Goal: Task Accomplishment & Management: Use online tool/utility

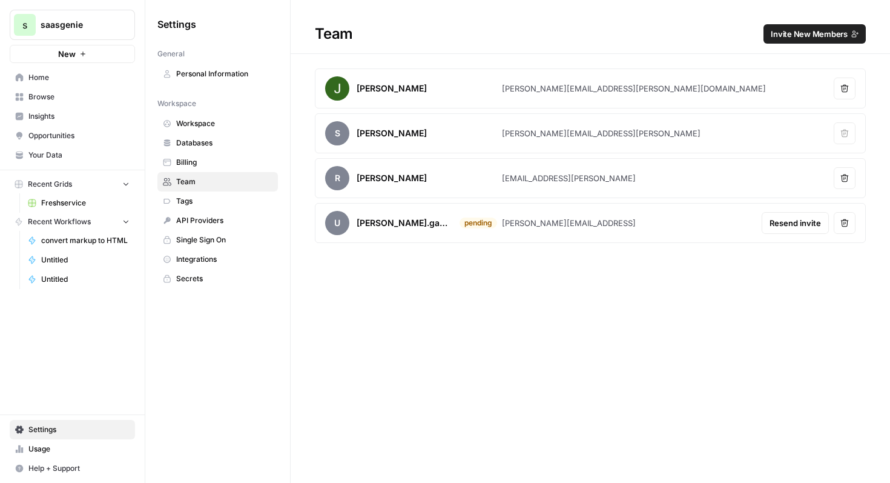
click at [74, 73] on span "Home" at bounding box center [78, 77] width 101 height 11
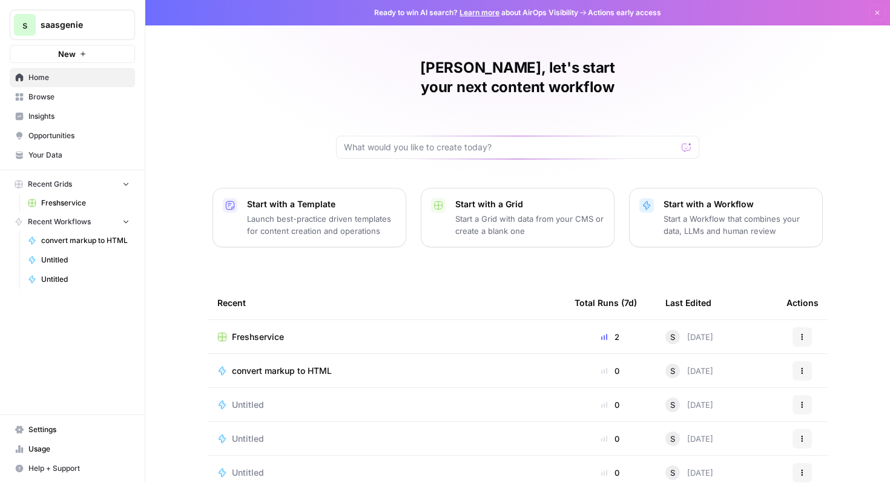
click at [96, 260] on span "Untitled" at bounding box center [85, 259] width 88 height 11
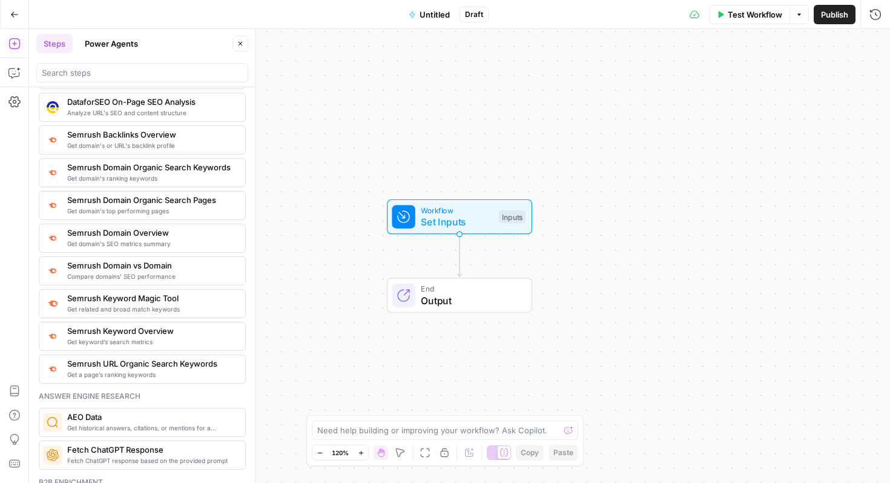
scroll to position [1310, 0]
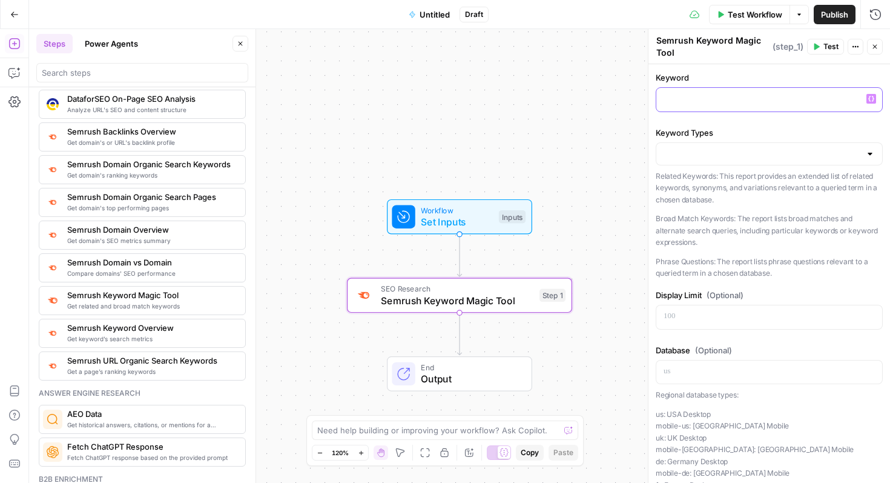
click at [813, 89] on div at bounding box center [769, 100] width 226 height 24
click at [803, 136] on label "Keyword Types" at bounding box center [769, 133] width 227 height 12
click at [803, 148] on input "Keyword Types" at bounding box center [762, 154] width 197 height 12
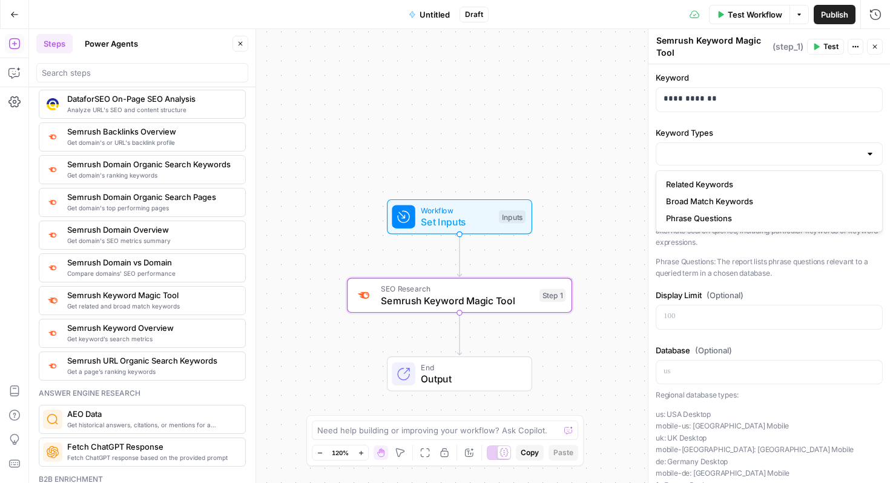
click at [778, 180] on span "Related Keywords" at bounding box center [767, 184] width 202 height 12
type input "Related Keywords"
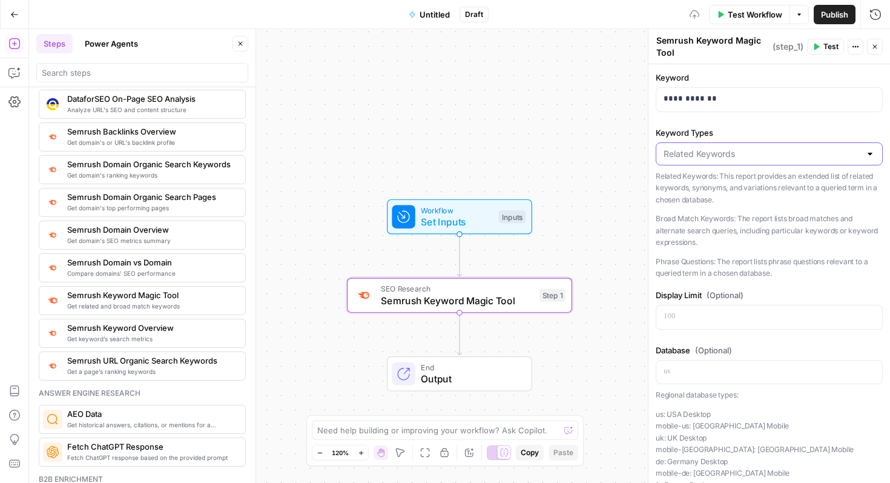
click at [794, 153] on input "Keyword Types" at bounding box center [762, 154] width 197 height 12
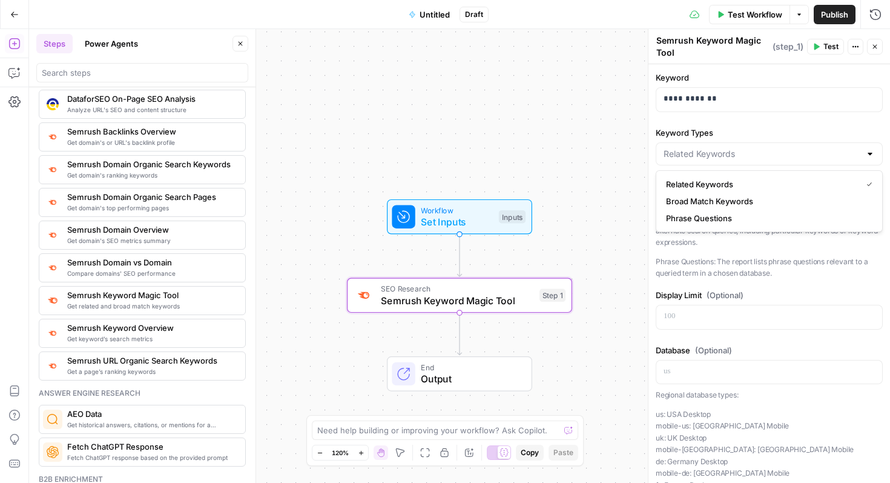
type input "Broad Match Keywords"
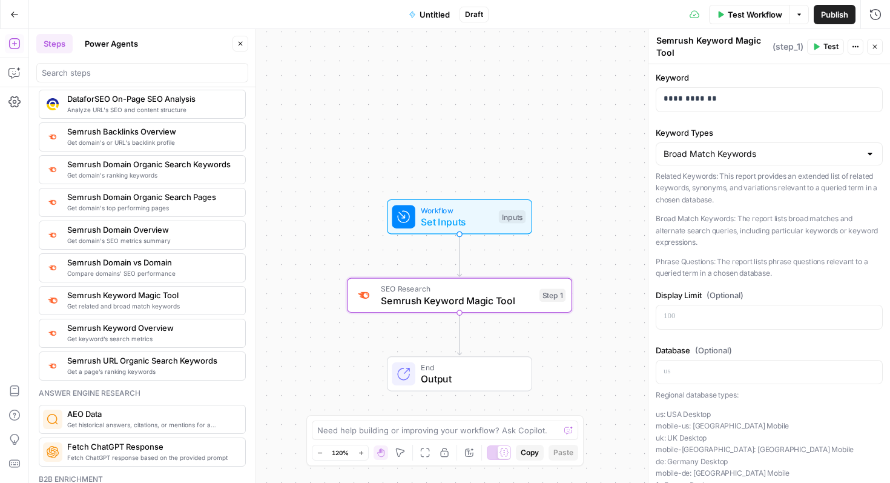
click at [824, 45] on span "Test" at bounding box center [831, 46] width 15 height 11
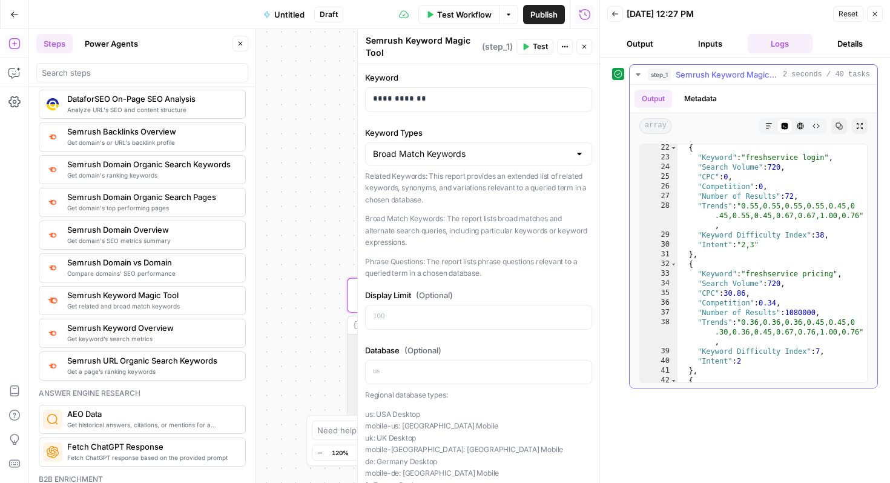
scroll to position [243, 0]
click at [653, 51] on button "Output" at bounding box center [639, 43] width 65 height 19
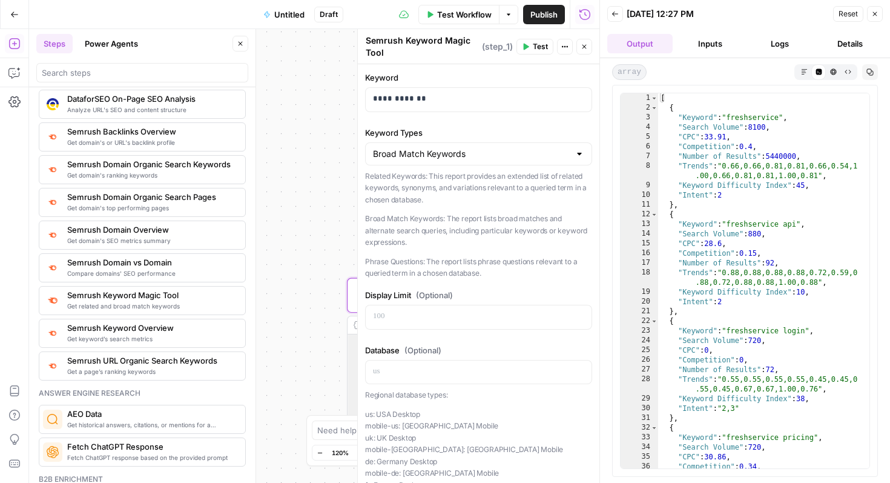
click at [878, 14] on span "Close" at bounding box center [878, 14] width 1 height 1
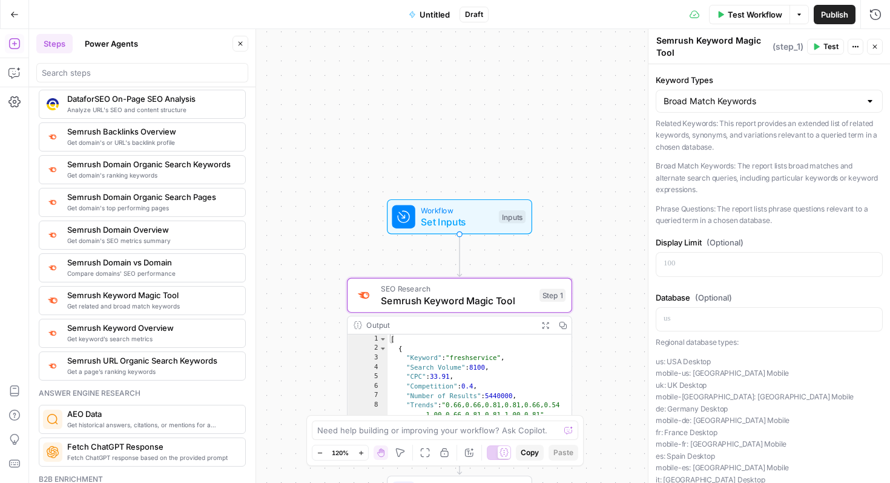
scroll to position [45, 0]
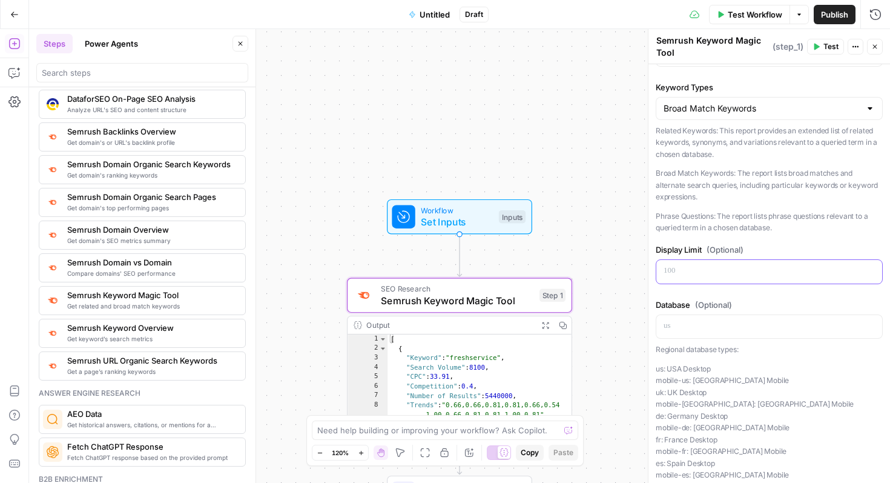
click at [764, 265] on p at bounding box center [769, 271] width 211 height 12
click at [815, 378] on p "us: [GEOGRAPHIC_DATA] Desktop mobile-us: [GEOGRAPHIC_DATA] [GEOGRAPHIC_DATA] [G…" at bounding box center [769, 463] width 227 height 201
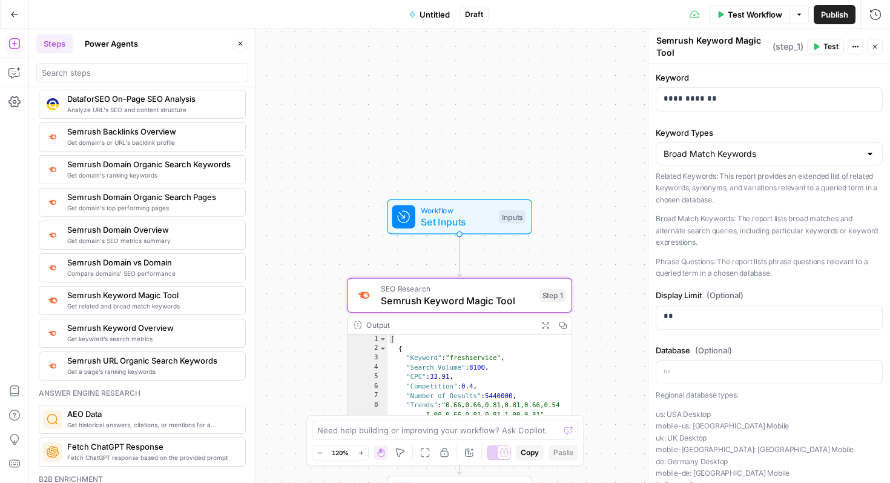
click at [797, 22] on button "Options" at bounding box center [799, 14] width 19 height 19
click at [746, 48] on span "Run Test" at bounding box center [765, 43] width 53 height 12
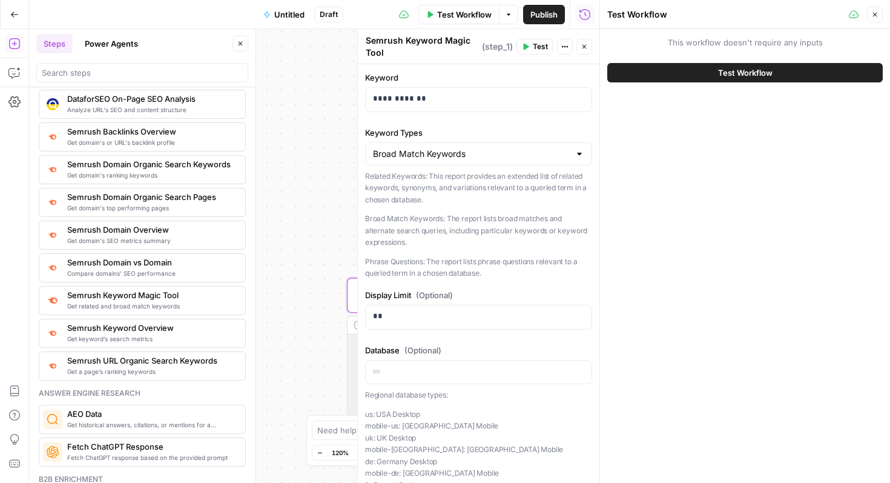
click at [748, 72] on span "Test Workflow" at bounding box center [745, 73] width 55 height 12
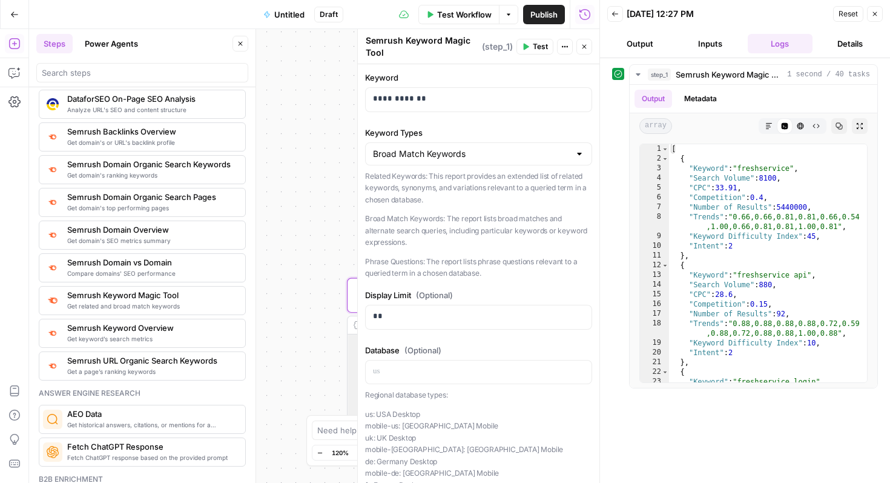
click at [277, 13] on span "Untitled" at bounding box center [289, 14] width 30 height 12
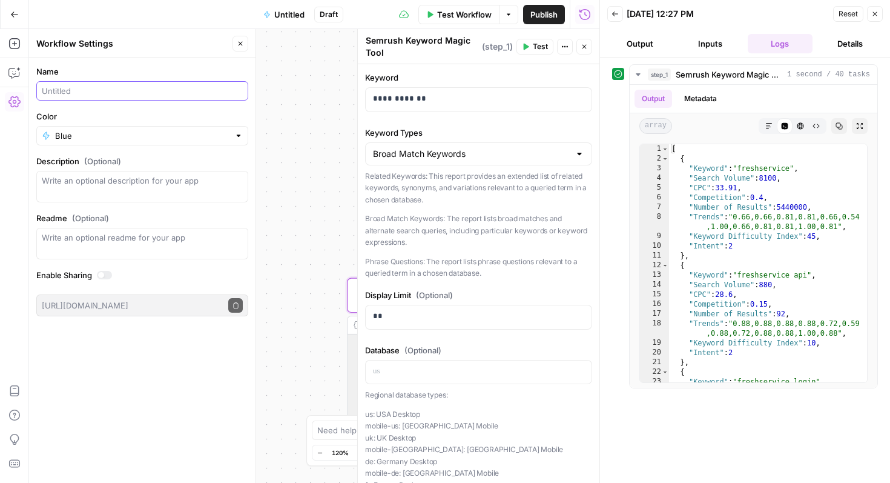
click at [152, 91] on input "Name" at bounding box center [142, 91] width 201 height 12
type input "F"
type input "Semrush Keyword Magic"
click at [202, 65] on label "Name" at bounding box center [142, 71] width 212 height 12
click at [202, 85] on input "Semrush Keyword Magic" at bounding box center [142, 91] width 201 height 12
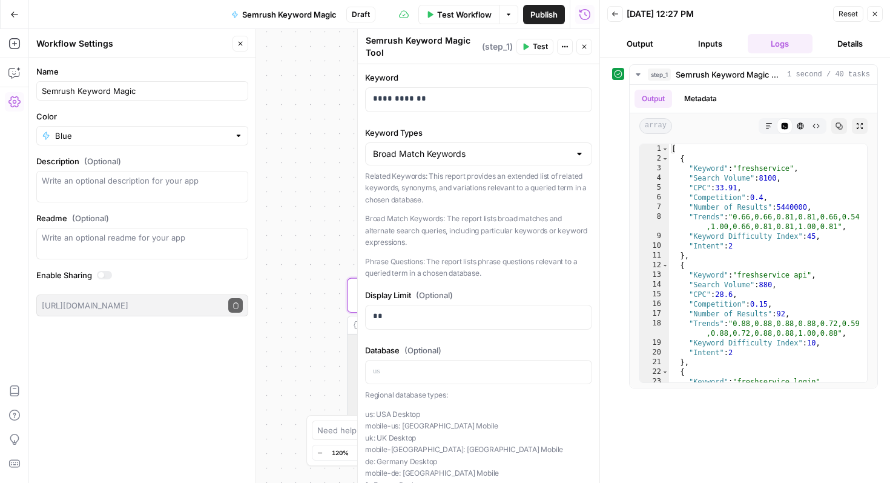
click at [879, 18] on button "Close" at bounding box center [875, 14] width 16 height 16
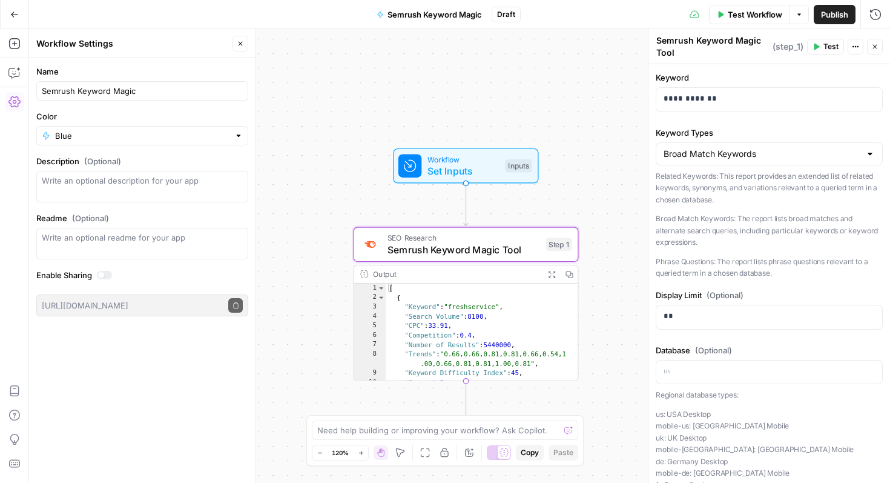
click at [18, 19] on button "Go Back" at bounding box center [15, 15] width 22 height 22
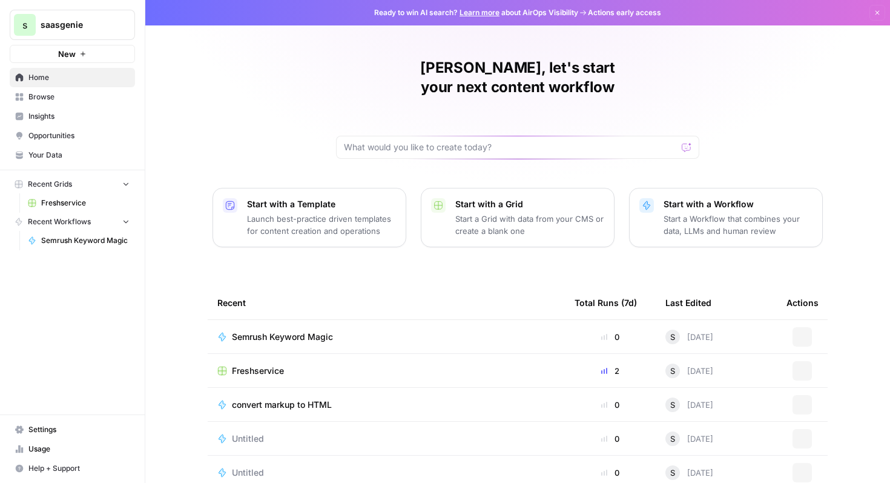
click at [283, 358] on td "Freshservice" at bounding box center [386, 370] width 357 height 33
click at [277, 365] on span "Freshservice" at bounding box center [258, 371] width 52 height 12
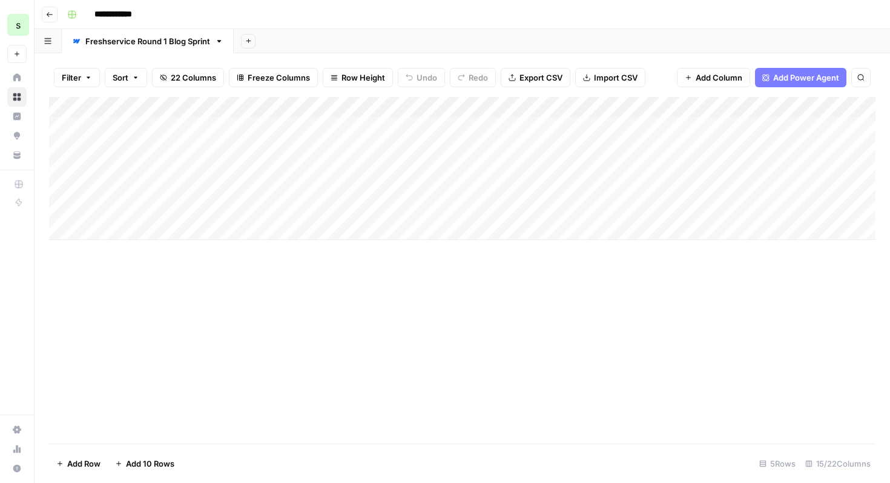
click at [822, 79] on span "Add Power Agent" at bounding box center [806, 77] width 66 height 12
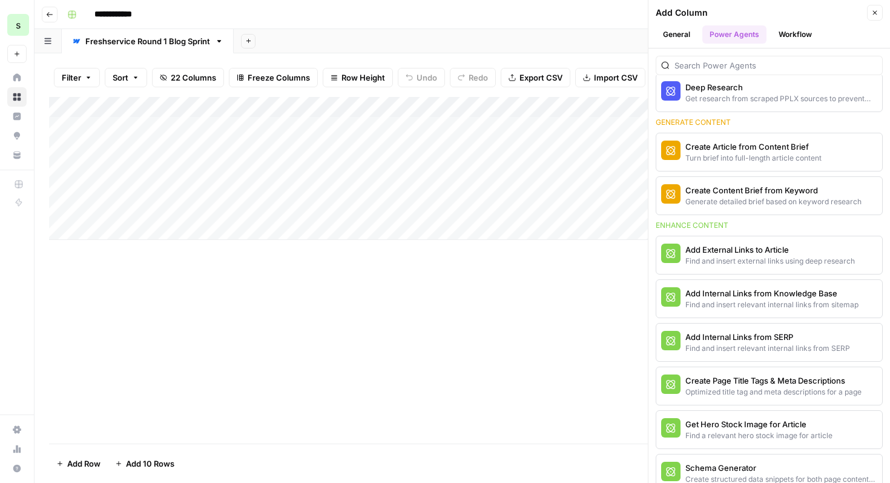
scroll to position [213, 0]
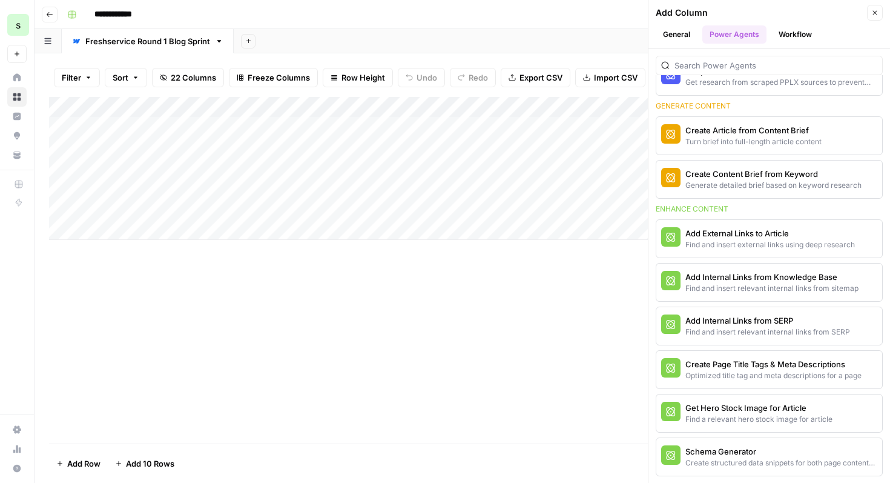
click at [465, 299] on div "Add Column" at bounding box center [462, 270] width 827 height 346
click at [882, 12] on button "Close" at bounding box center [875, 13] width 16 height 16
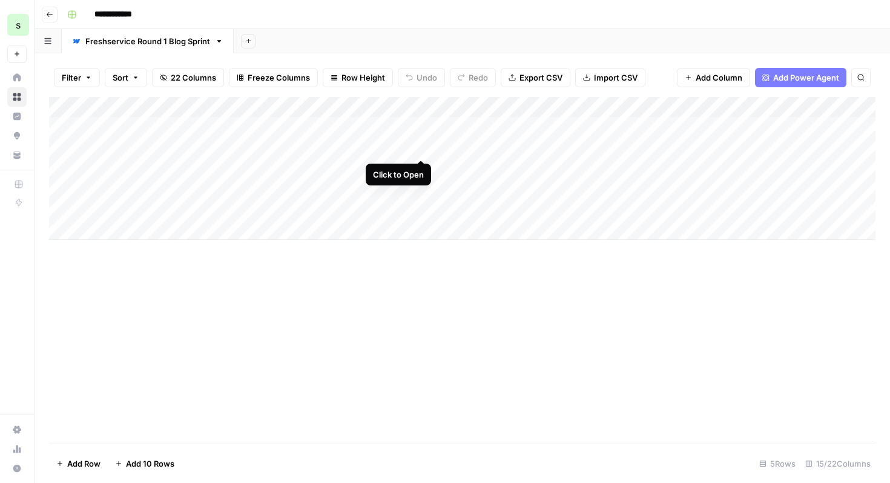
click at [421, 147] on div "Add Column" at bounding box center [462, 168] width 827 height 143
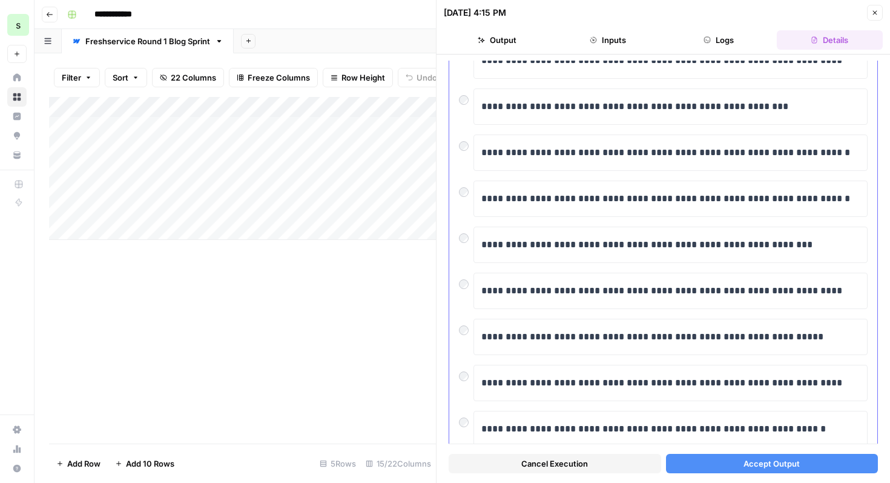
scroll to position [194, 0]
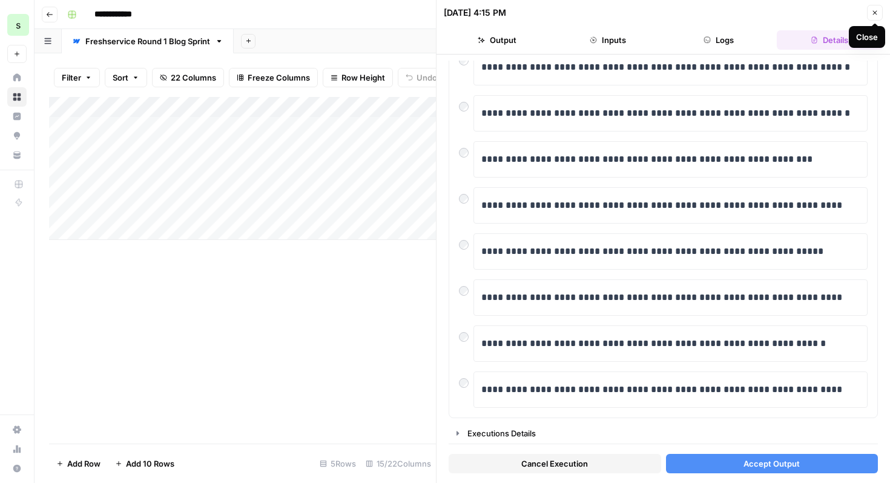
click at [877, 16] on icon "button" at bounding box center [874, 12] width 7 height 7
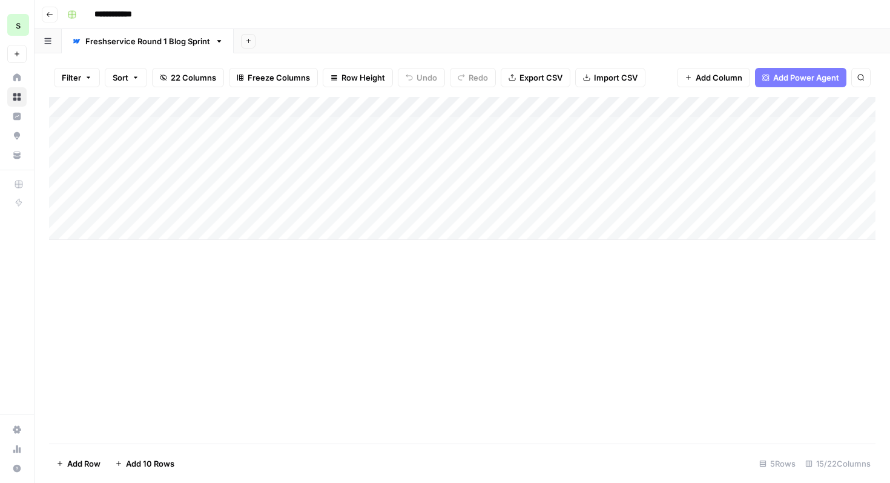
click at [787, 76] on span "Add Power Agent" at bounding box center [806, 77] width 66 height 12
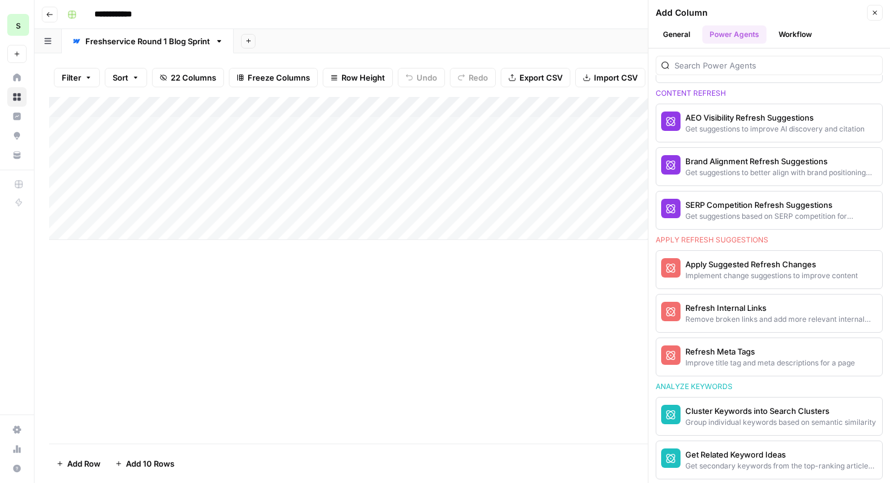
scroll to position [756, 0]
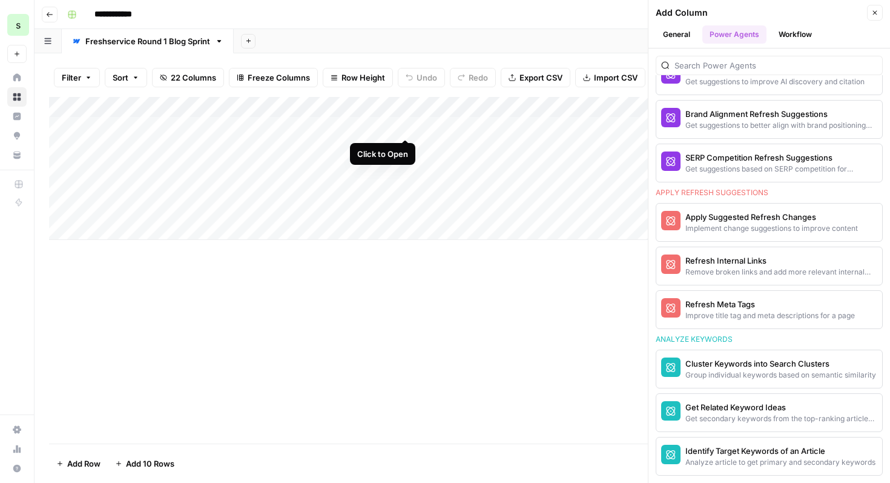
click at [407, 128] on div "Add Column" at bounding box center [462, 168] width 827 height 143
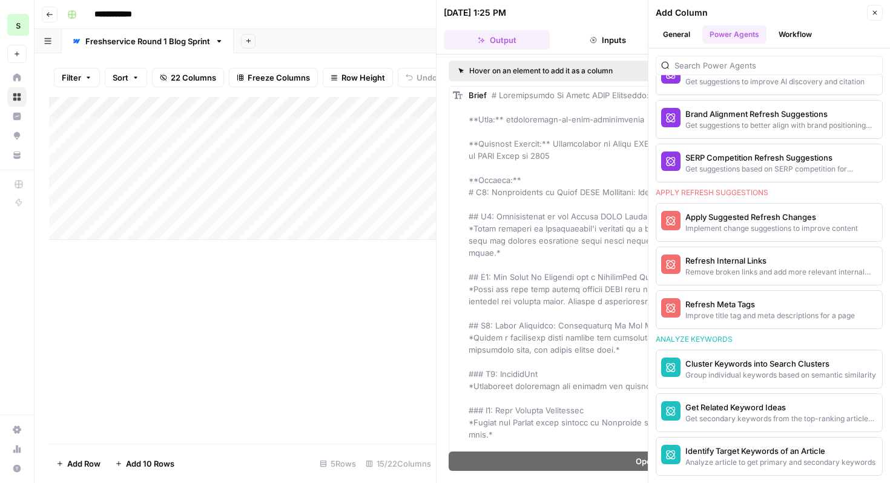
click at [877, 15] on icon "button" at bounding box center [874, 12] width 7 height 7
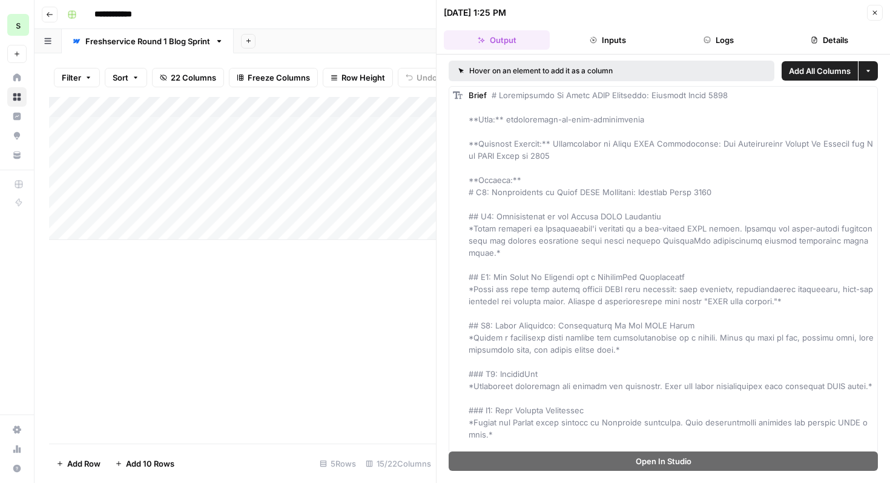
click at [877, 15] on icon "button" at bounding box center [874, 12] width 7 height 7
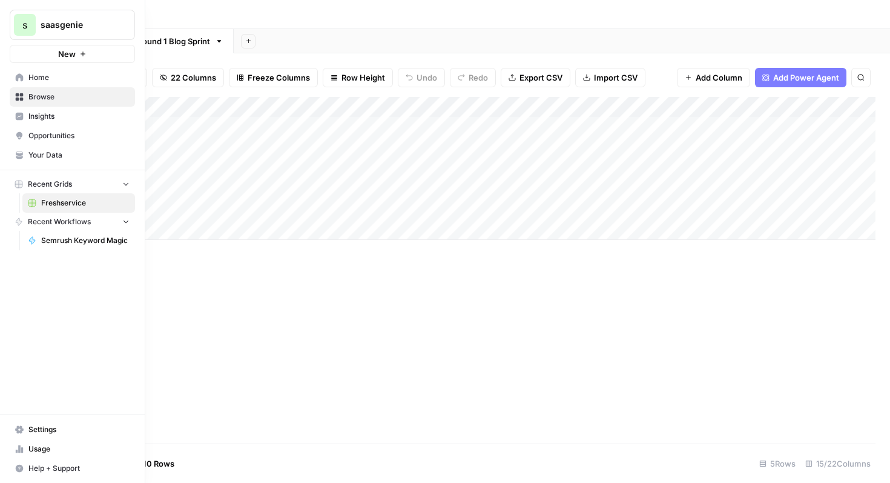
click at [49, 75] on span "Home" at bounding box center [78, 77] width 101 height 11
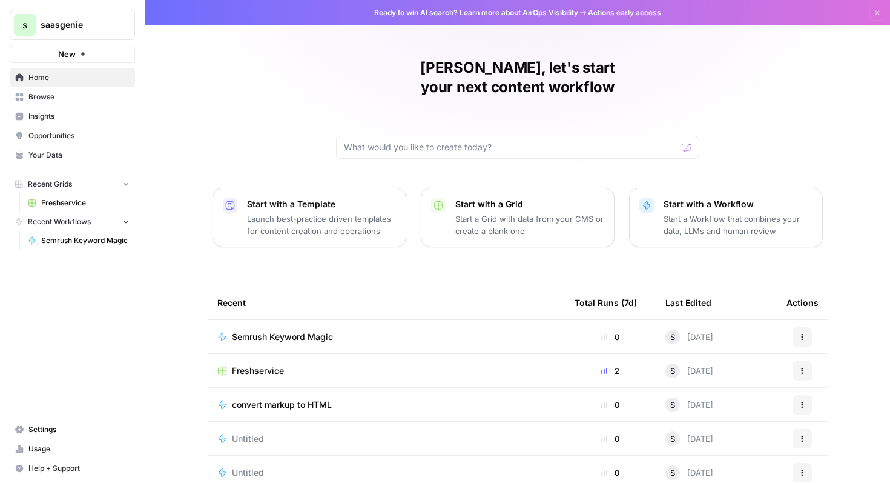
click at [307, 331] on span "Semrush Keyword Magic" at bounding box center [282, 337] width 101 height 12
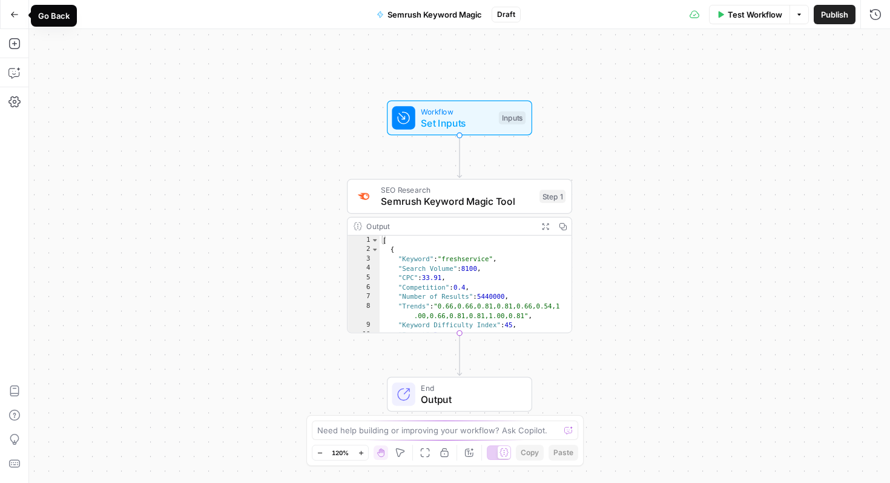
click at [13, 16] on icon "button" at bounding box center [14, 14] width 8 height 8
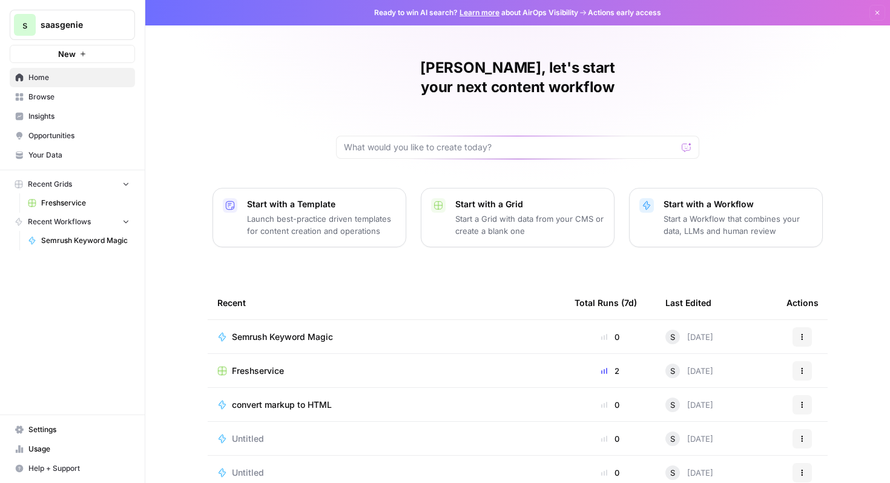
click at [296, 331] on span "Semrush Keyword Magic" at bounding box center [282, 337] width 101 height 12
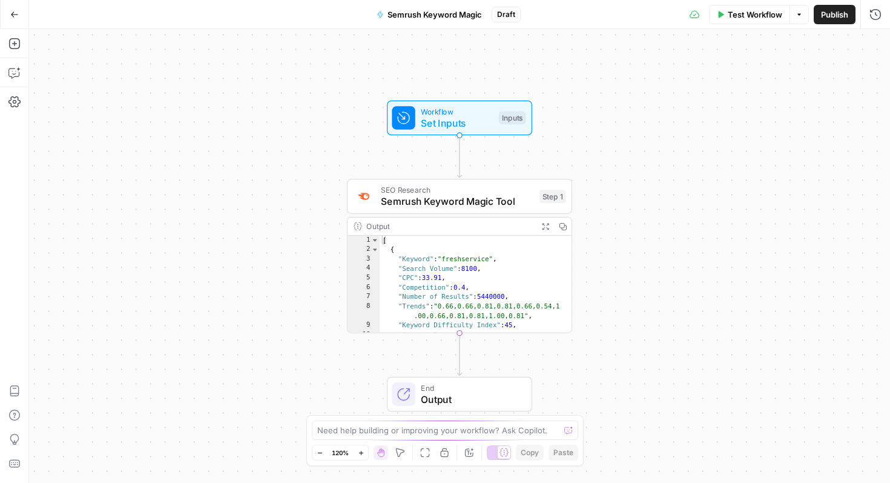
click at [450, 195] on span "Semrush Keyword Magic Tool" at bounding box center [457, 201] width 153 height 15
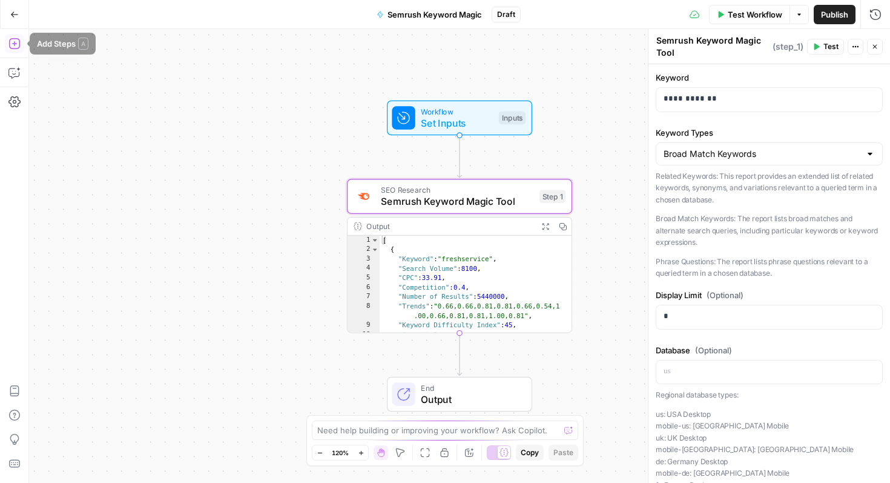
click at [14, 47] on icon "button" at bounding box center [14, 44] width 12 height 12
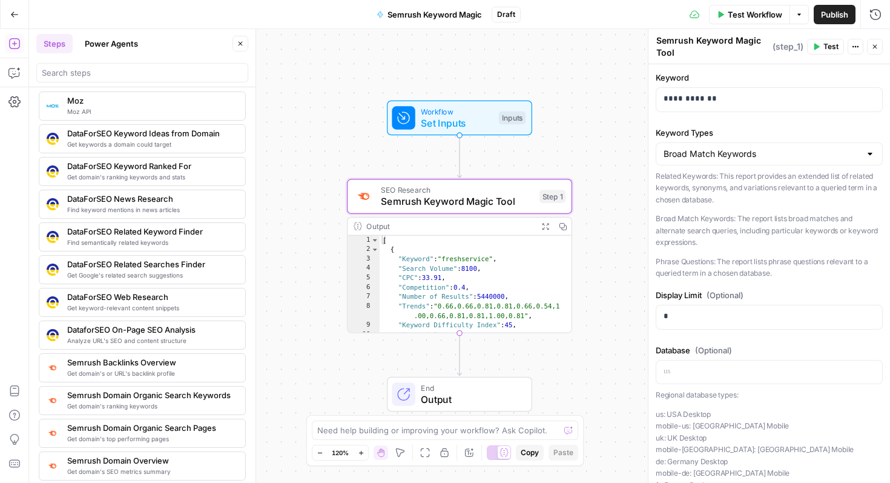
scroll to position [1070, 0]
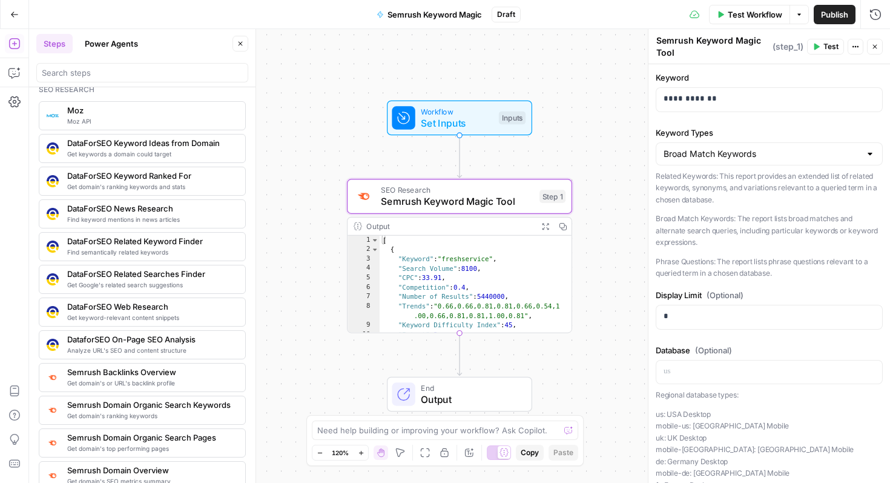
click at [799, 7] on button "Options" at bounding box center [799, 14] width 19 height 19
click at [613, 21] on div "Test Workflow Options Publish Run History" at bounding box center [705, 14] width 369 height 28
click at [877, 46] on icon "button" at bounding box center [874, 46] width 7 height 7
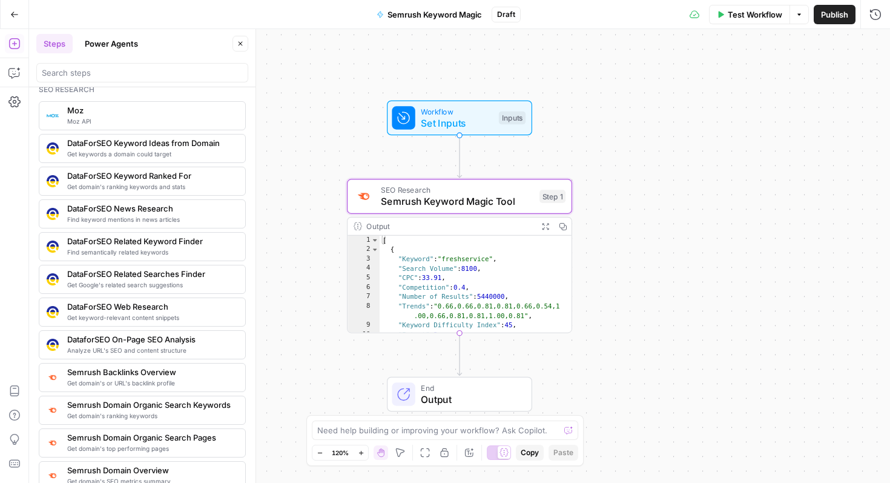
click at [796, 14] on icon "button" at bounding box center [799, 14] width 7 height 7
click at [839, 16] on span "Publish" at bounding box center [834, 14] width 27 height 12
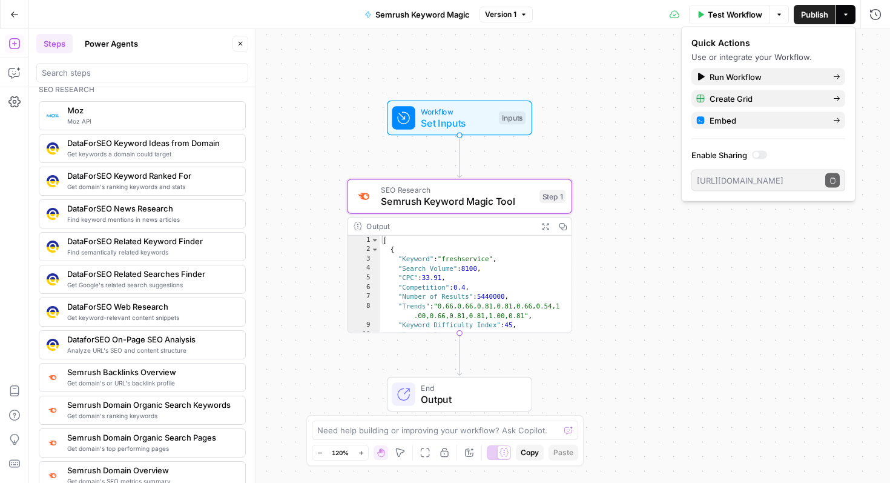
click at [652, 16] on div "Test Workflow Options Publish Actions Run History" at bounding box center [711, 14] width 357 height 28
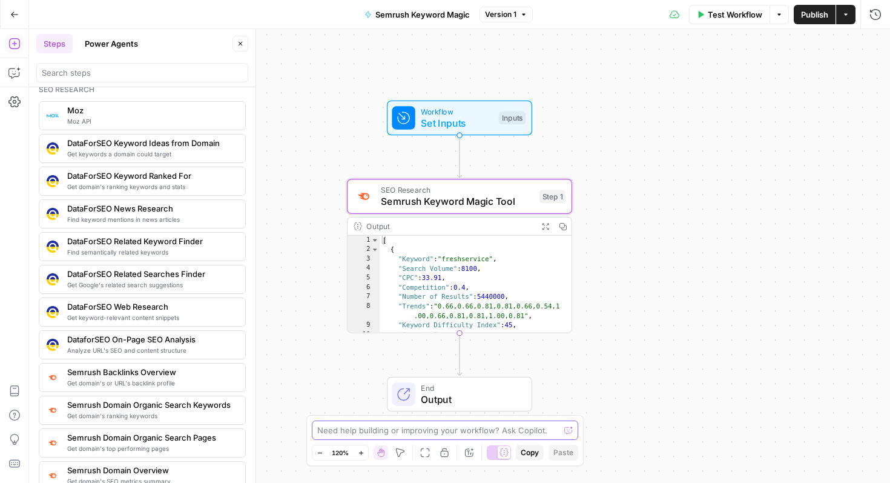
click at [362, 435] on textarea at bounding box center [438, 430] width 242 height 12
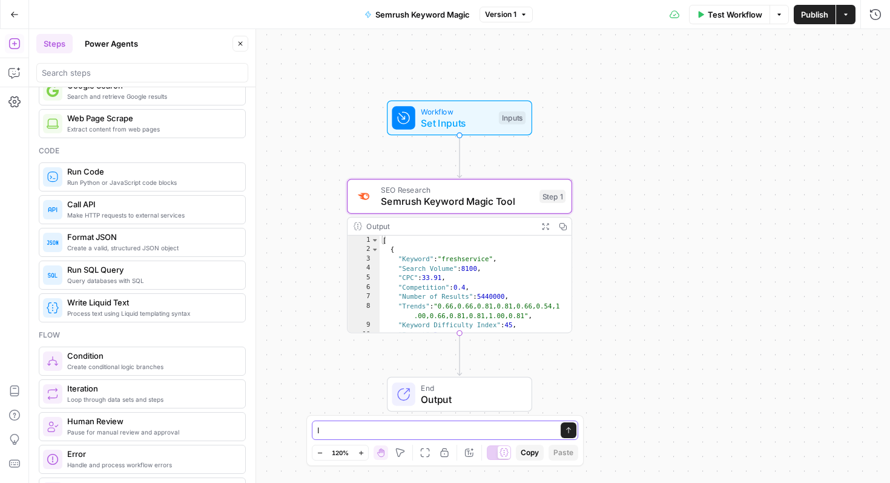
scroll to position [0, 0]
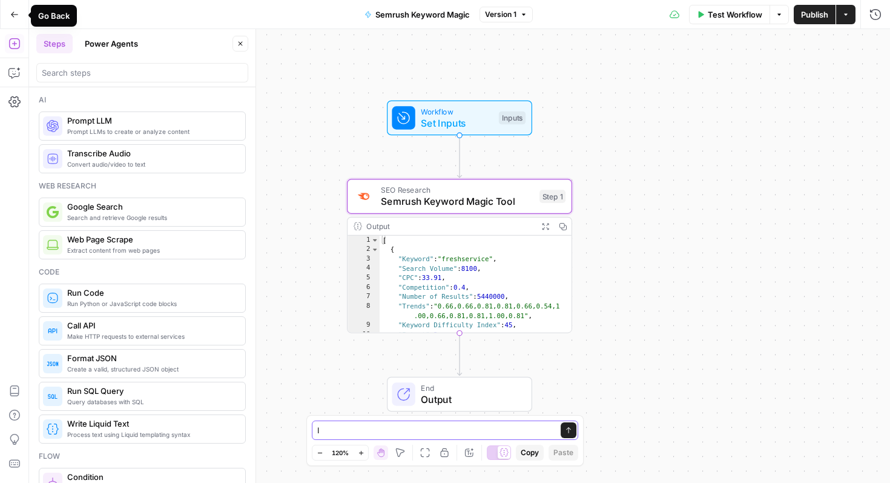
type textarea "I"
click at [14, 15] on icon "button" at bounding box center [14, 14] width 8 height 8
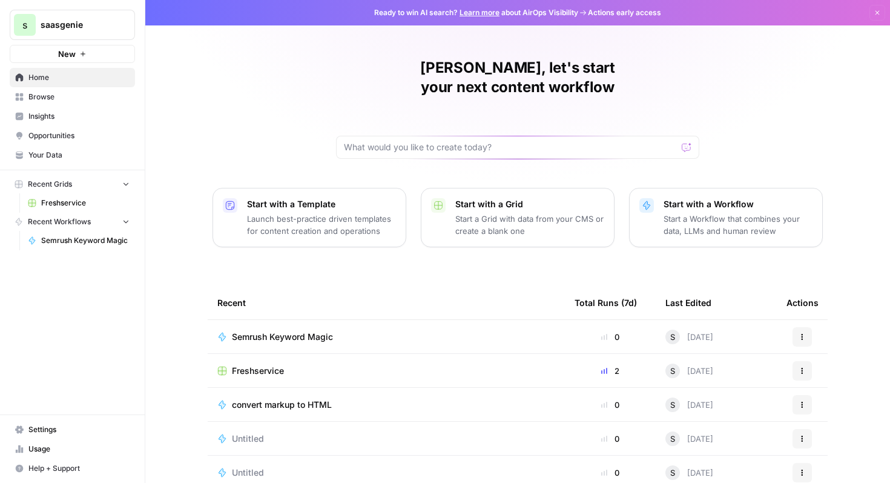
click at [303, 365] on div "Freshservice" at bounding box center [386, 371] width 338 height 12
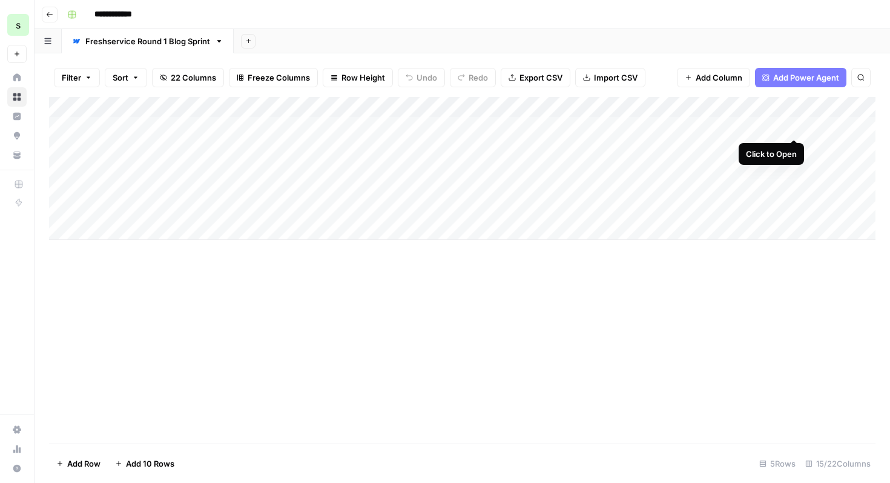
click at [792, 126] on div "Add Column" at bounding box center [462, 168] width 827 height 143
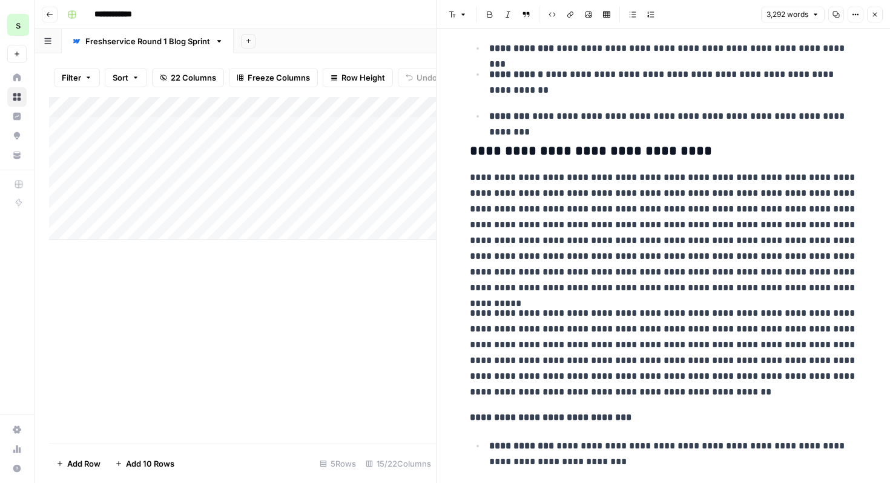
scroll to position [3033, 0]
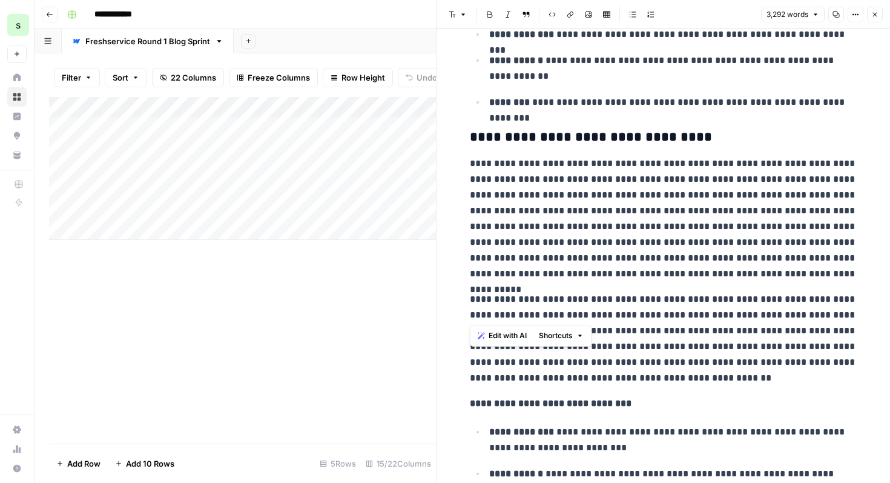
drag, startPoint x: 470, startPoint y: 283, endPoint x: 610, endPoint y: 311, distance: 142.6
click at [610, 311] on p "**********" at bounding box center [664, 338] width 388 height 94
click at [509, 332] on span "Edit with AI" at bounding box center [508, 335] width 38 height 11
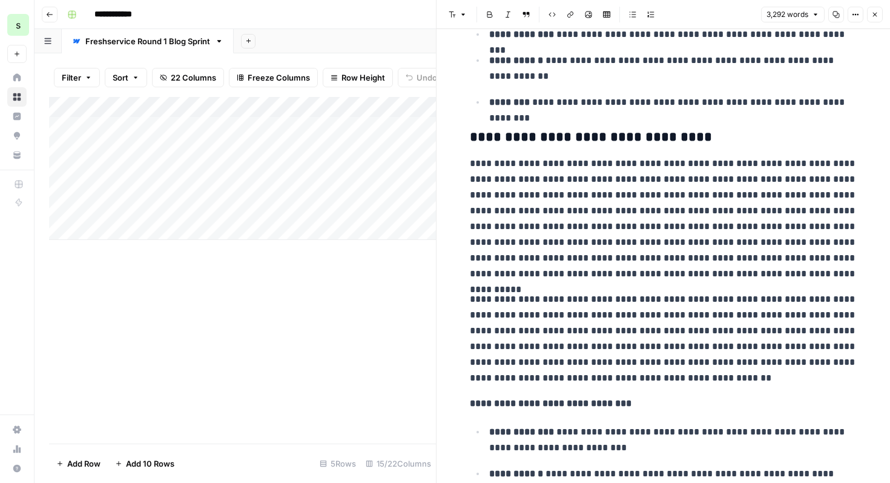
click at [501, 265] on p "**********" at bounding box center [664, 219] width 388 height 126
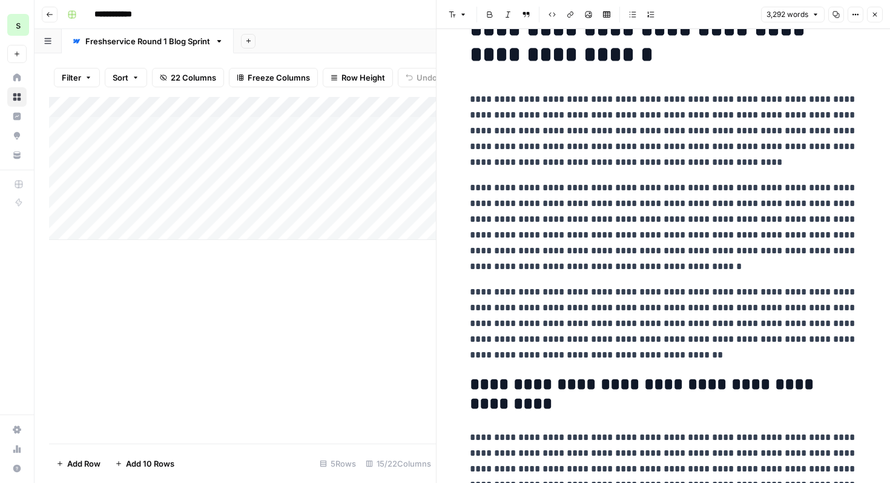
scroll to position [0, 0]
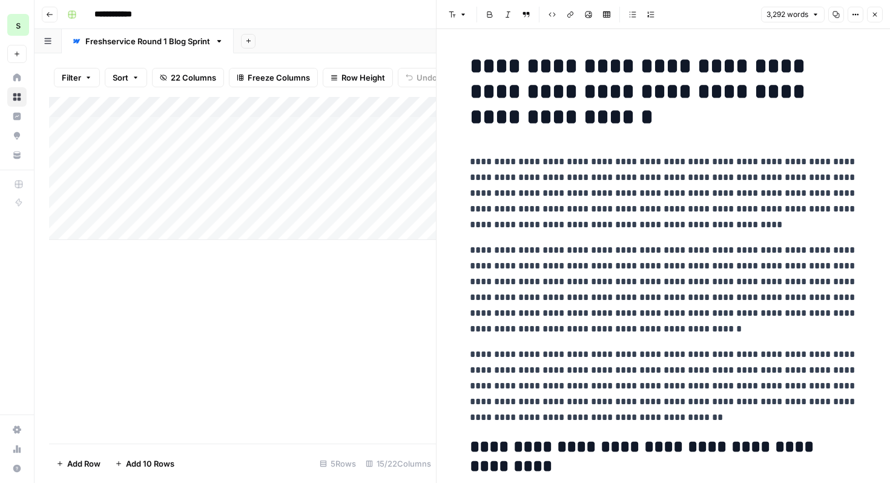
click at [880, 21] on button "Close" at bounding box center [875, 15] width 16 height 16
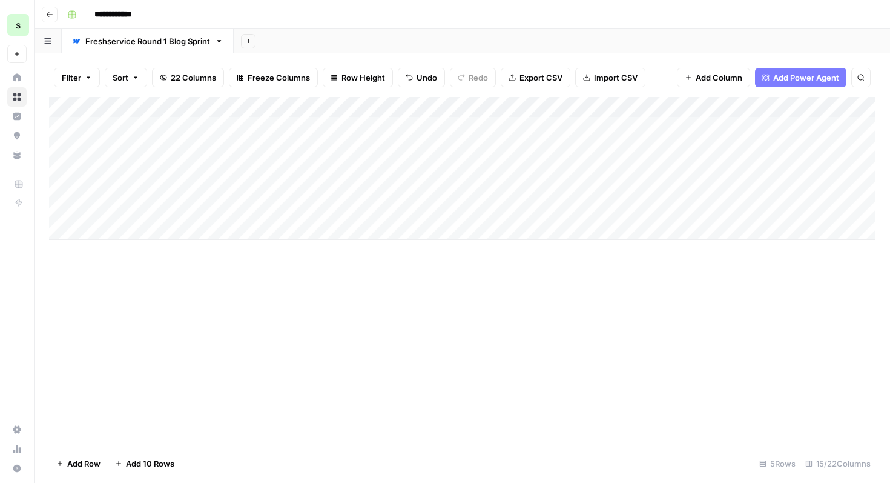
click at [822, 79] on span "Add Power Agent" at bounding box center [806, 77] width 66 height 12
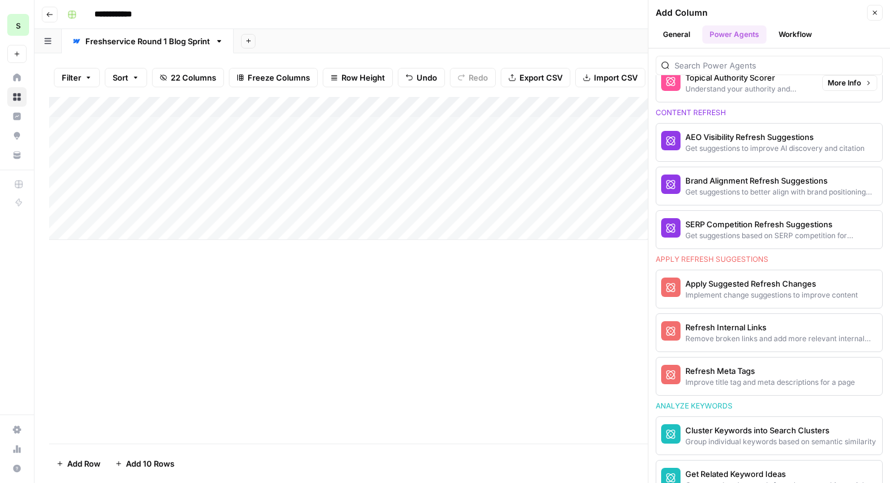
scroll to position [709, 0]
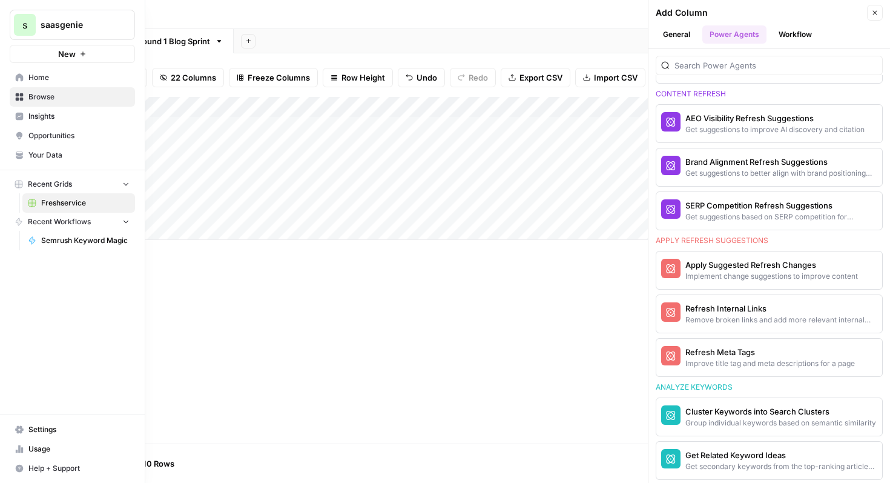
click at [45, 76] on span "Home" at bounding box center [78, 77] width 101 height 11
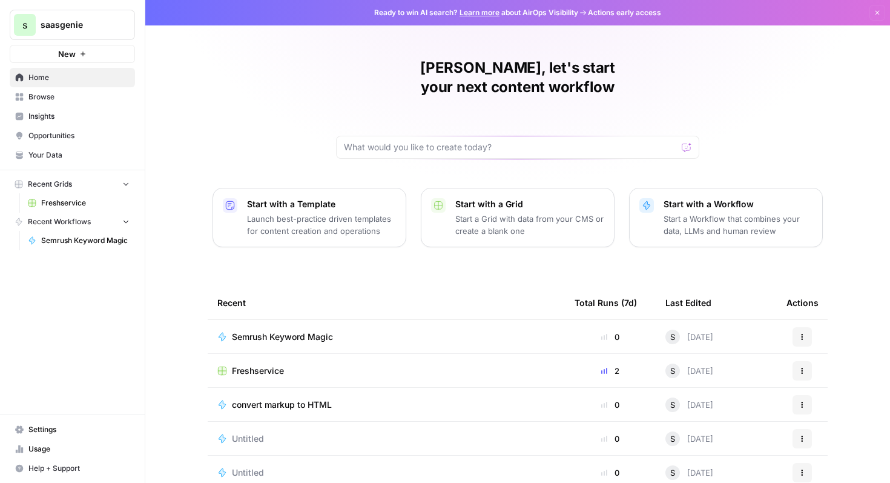
click at [78, 135] on span "Opportunities" at bounding box center [78, 135] width 101 height 11
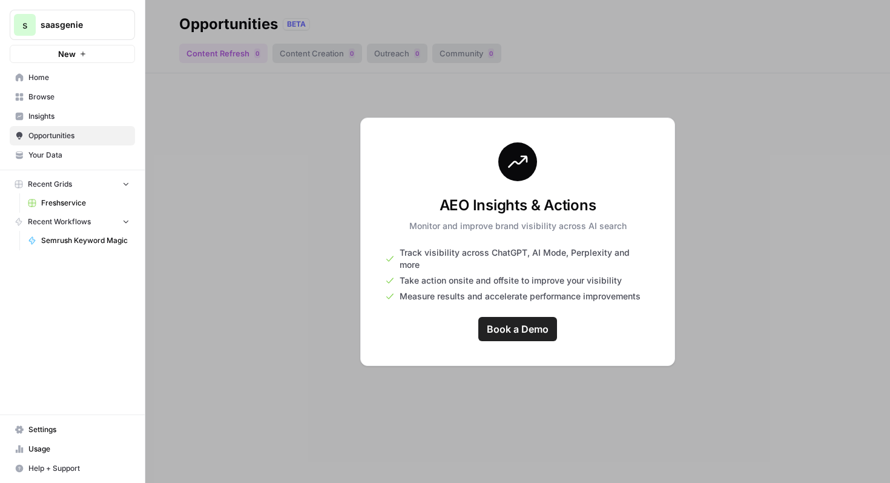
click at [78, 154] on span "Your Data" at bounding box center [78, 155] width 101 height 11
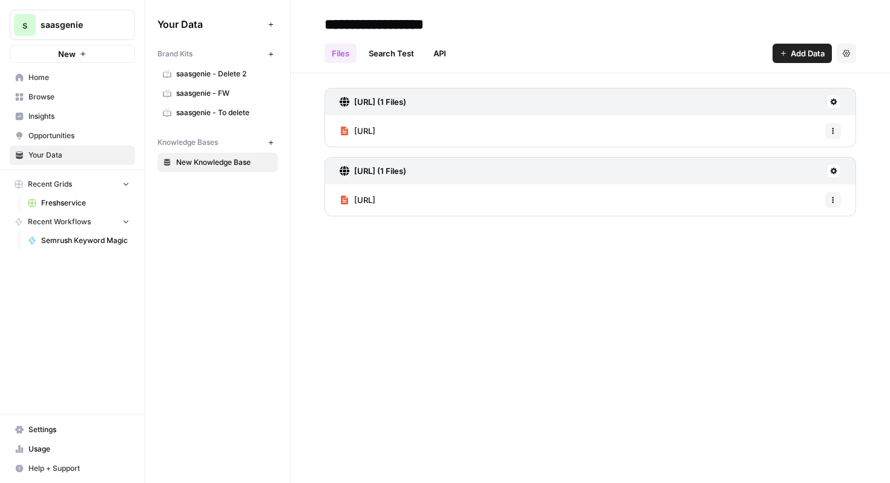
click at [232, 93] on span "saasgenie - FW" at bounding box center [224, 93] width 96 height 11
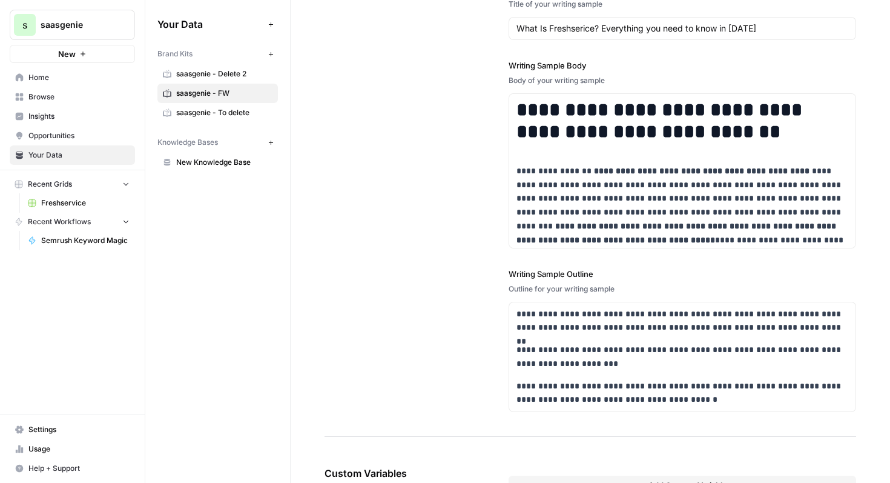
scroll to position [1678, 0]
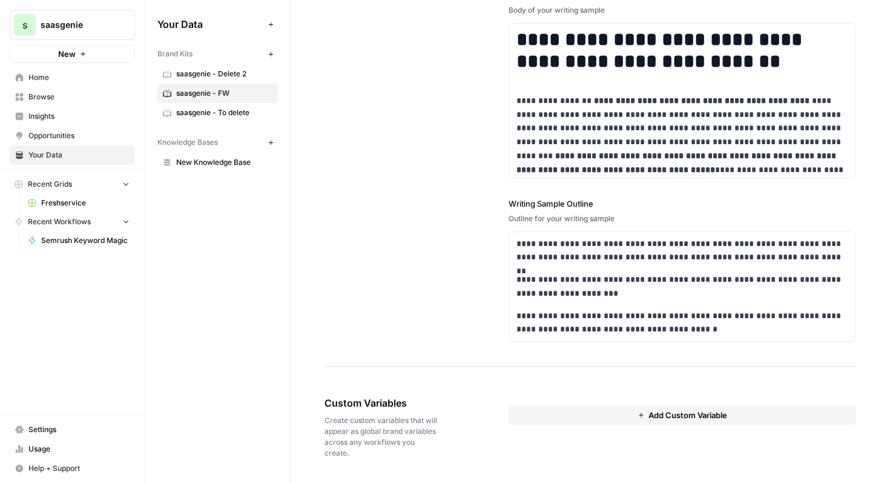
click at [210, 162] on span "New Knowledge Base" at bounding box center [224, 162] width 96 height 11
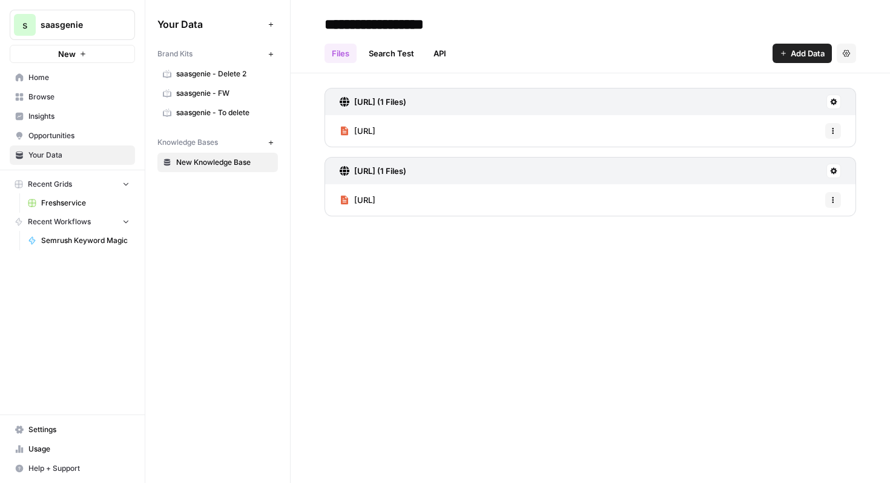
click at [58, 72] on span "Home" at bounding box center [78, 77] width 101 height 11
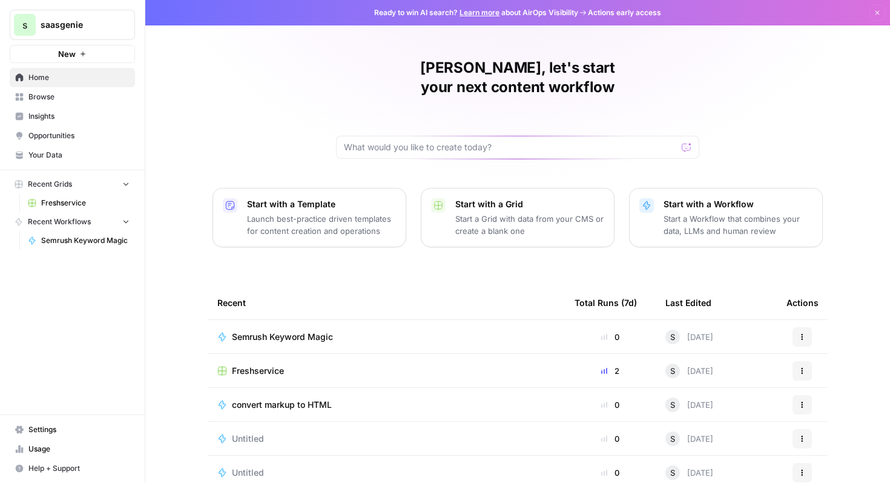
click at [253, 365] on span "Freshservice" at bounding box center [258, 371] width 52 height 12
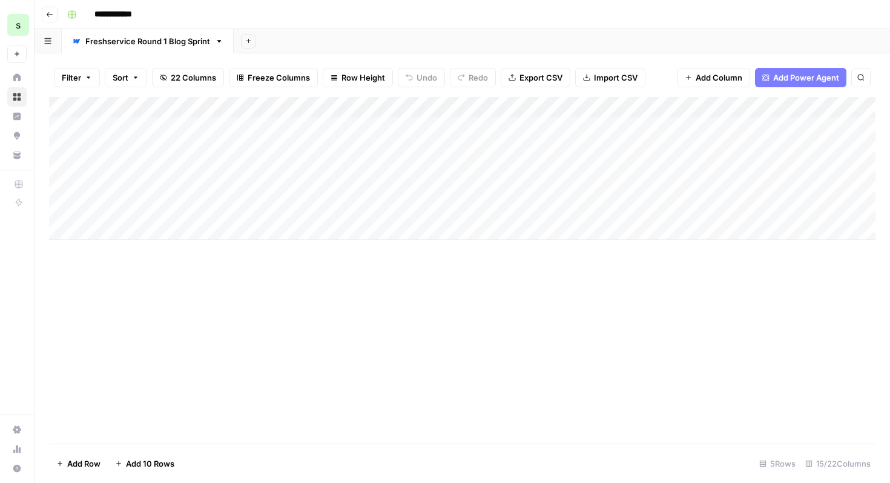
click at [208, 147] on div "Add Column" at bounding box center [462, 168] width 827 height 143
click at [306, 148] on textarea "**********" at bounding box center [201, 148] width 220 height 17
click at [69, 149] on div "Add Column" at bounding box center [462, 168] width 827 height 143
click at [63, 148] on div "Add Column" at bounding box center [462, 168] width 827 height 143
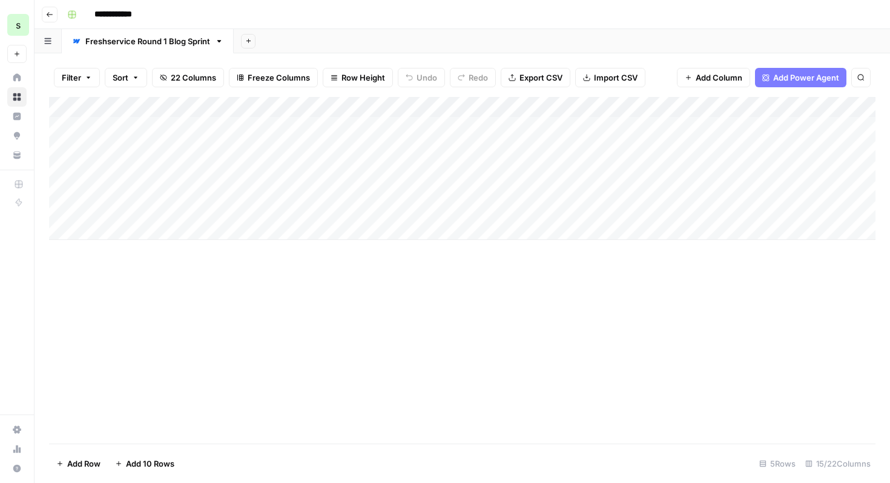
click at [63, 148] on div "Add Column" at bounding box center [462, 168] width 827 height 143
click at [64, 170] on div "Add Column" at bounding box center [462, 168] width 827 height 143
click at [64, 185] on div "Add Column" at bounding box center [462, 168] width 827 height 143
click at [63, 206] on div "Add Column" at bounding box center [462, 168] width 827 height 143
click at [97, 463] on span "Delete 4 Rows" at bounding box center [83, 463] width 55 height 12
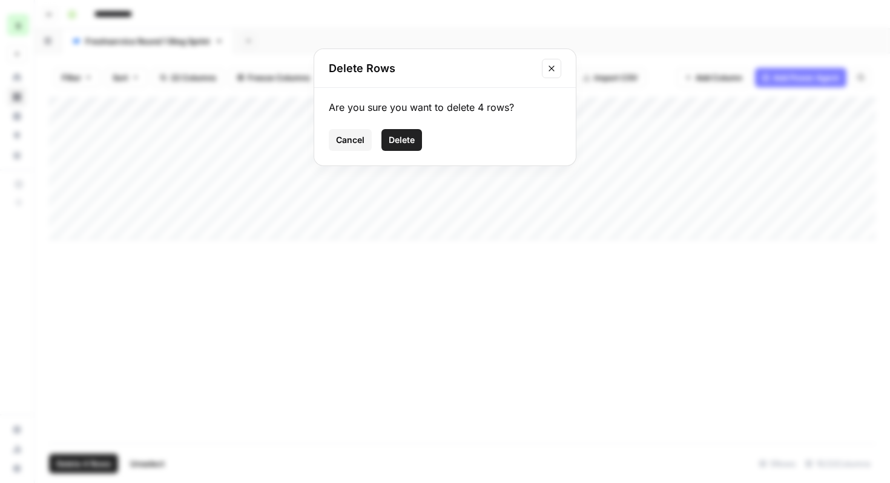
click at [409, 144] on span "Delete" at bounding box center [402, 140] width 26 height 12
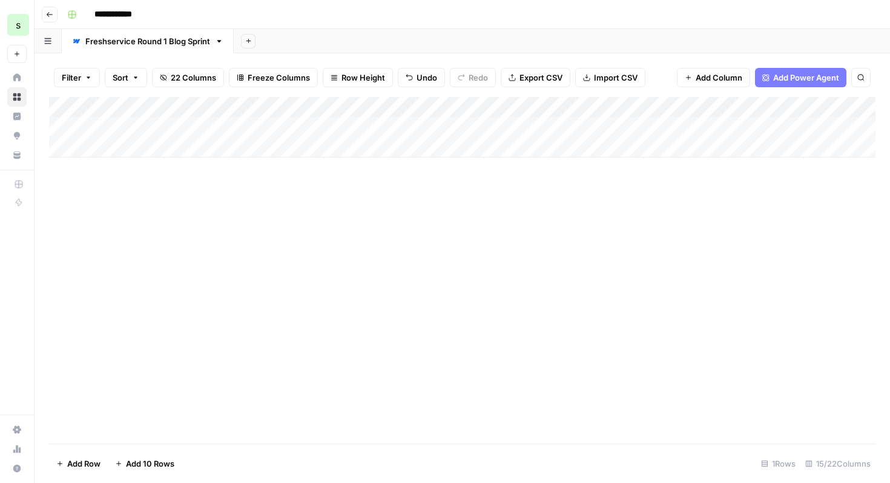
click at [133, 146] on div "Add Column" at bounding box center [462, 127] width 827 height 61
click at [154, 150] on div "Add Column" at bounding box center [462, 137] width 827 height 81
click at [154, 150] on textarea at bounding box center [188, 148] width 194 height 17
type textarea "**********"
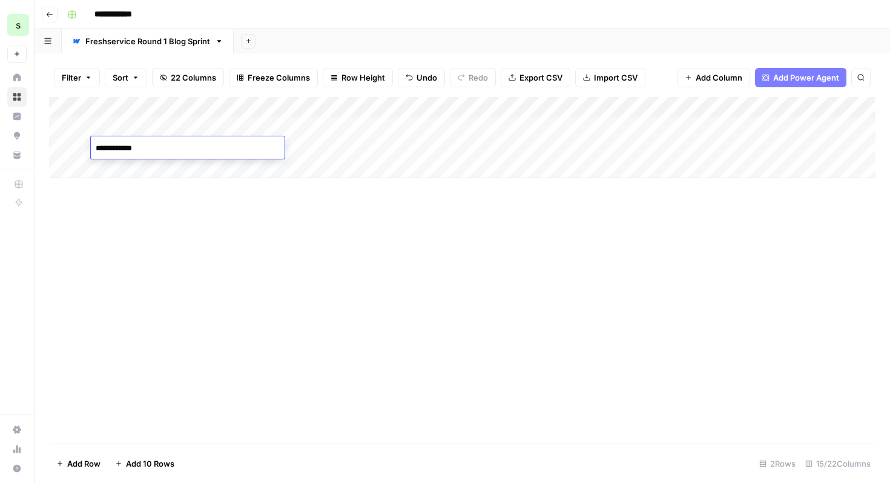
click at [268, 228] on div "Add Column" at bounding box center [462, 270] width 827 height 346
click at [168, 150] on div "Add Column" at bounding box center [462, 137] width 827 height 81
click at [168, 150] on textarea "**********" at bounding box center [188, 148] width 194 height 17
click at [155, 233] on div "Add Column" at bounding box center [462, 270] width 827 height 346
click at [136, 10] on input "**********" at bounding box center [123, 14] width 68 height 19
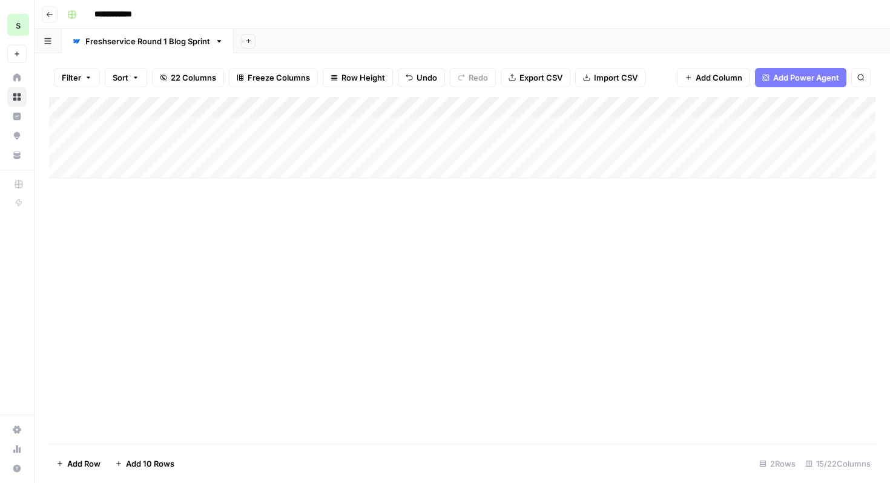
click at [136, 10] on input "**********" at bounding box center [123, 14] width 68 height 19
click at [153, 14] on input "**********" at bounding box center [123, 14] width 68 height 19
type input "**********"
click at [55, 14] on button "Go back" at bounding box center [50, 15] width 16 height 16
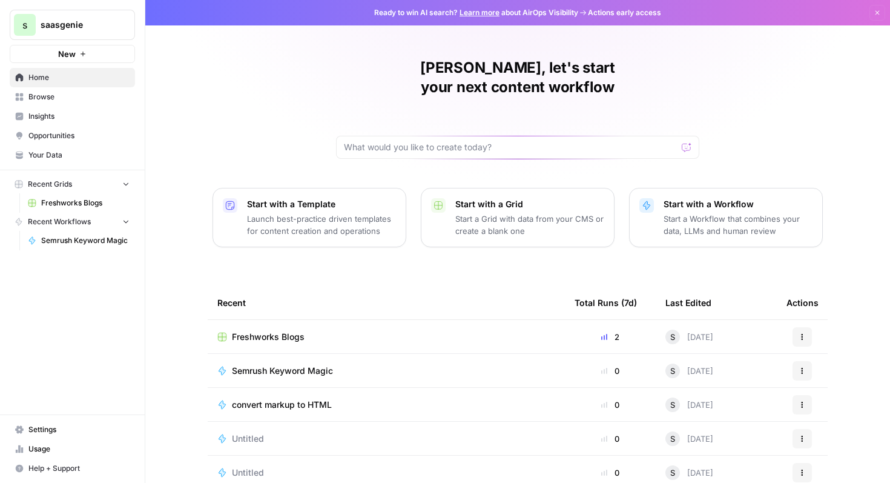
click at [504, 198] on p "Start with a Grid" at bounding box center [529, 204] width 149 height 12
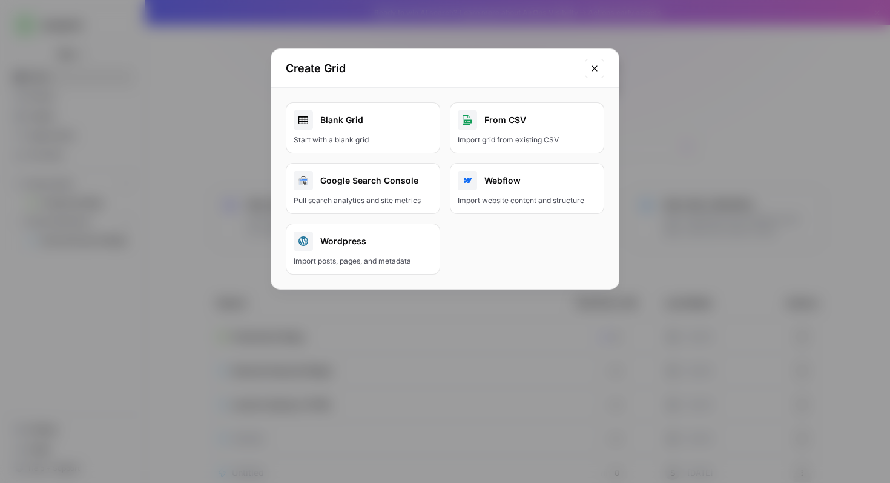
click at [378, 137] on div "Start with a blank grid" at bounding box center [363, 139] width 139 height 11
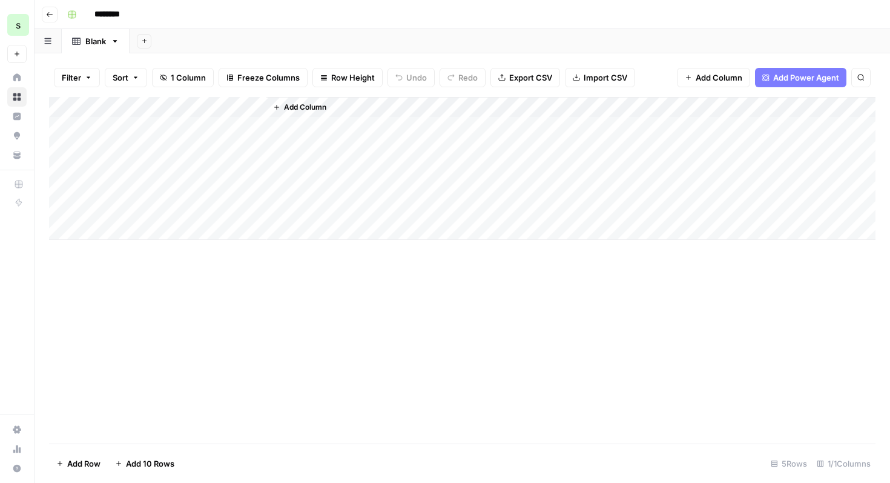
click at [171, 128] on div "Add Column" at bounding box center [462, 168] width 827 height 143
type textarea "**********"
click at [471, 122] on div "Add Column" at bounding box center [570, 168] width 609 height 143
click at [819, 81] on span "Add Power Agent" at bounding box center [806, 77] width 66 height 12
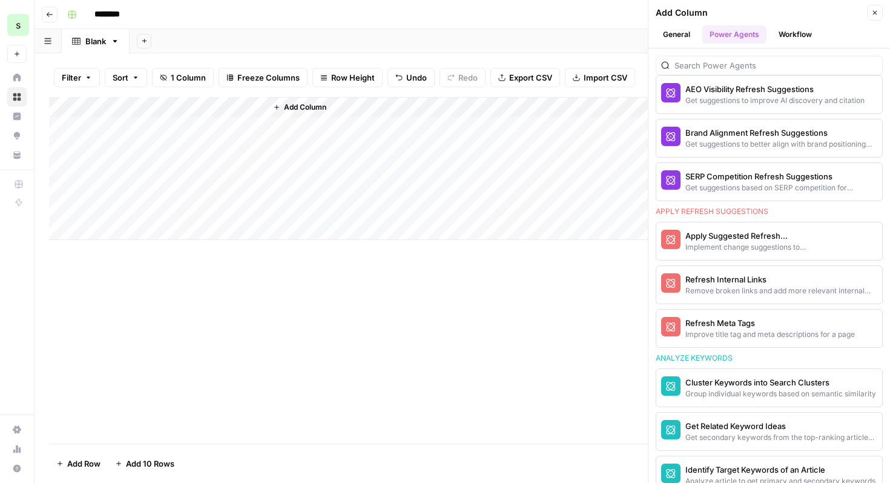
scroll to position [756, 0]
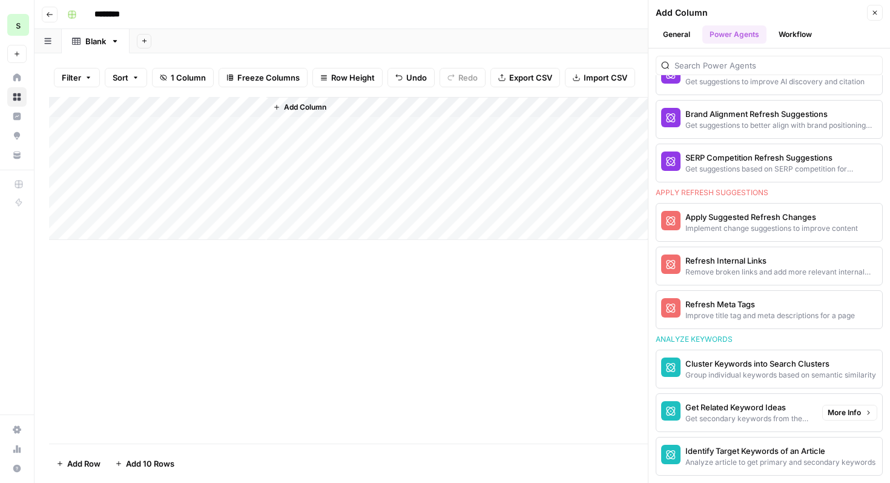
click at [788, 411] on div "Get Related Keyword Ideas" at bounding box center [748, 407] width 127 height 12
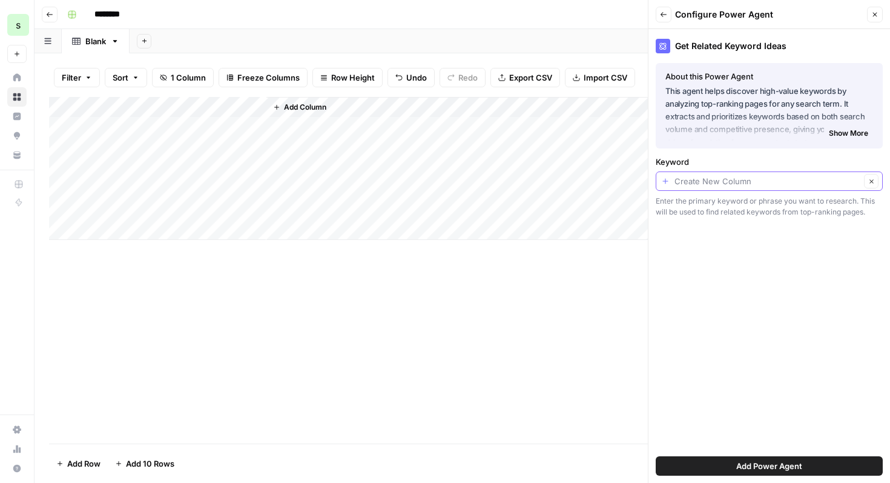
click at [837, 185] on input "Keyword" at bounding box center [768, 181] width 186 height 12
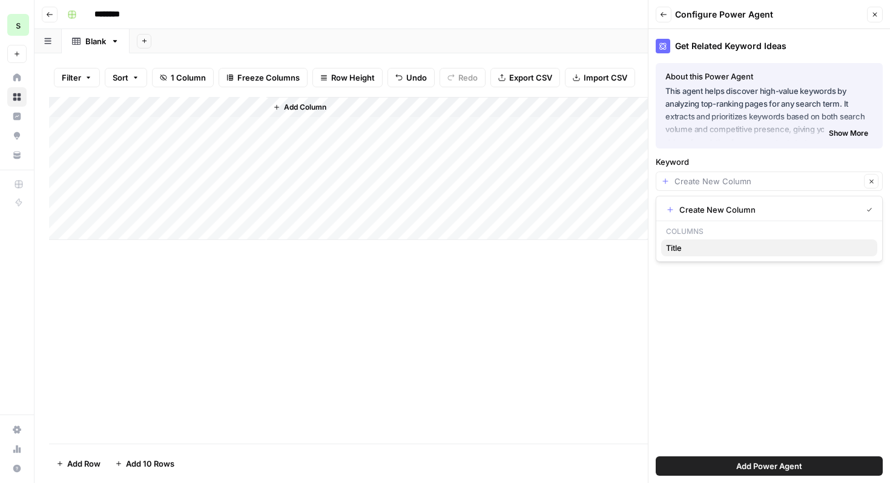
click at [771, 241] on button "Title" at bounding box center [769, 247] width 216 height 17
type input "Title"
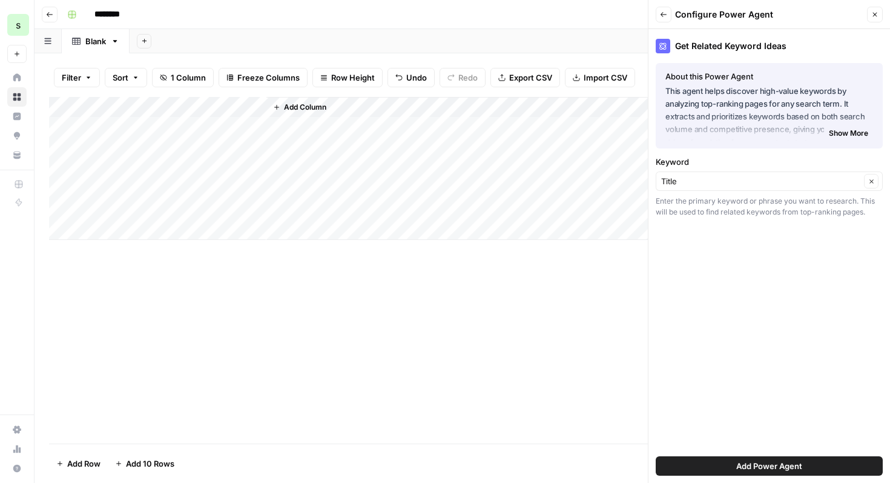
click at [854, 130] on span "Show More" at bounding box center [848, 133] width 39 height 11
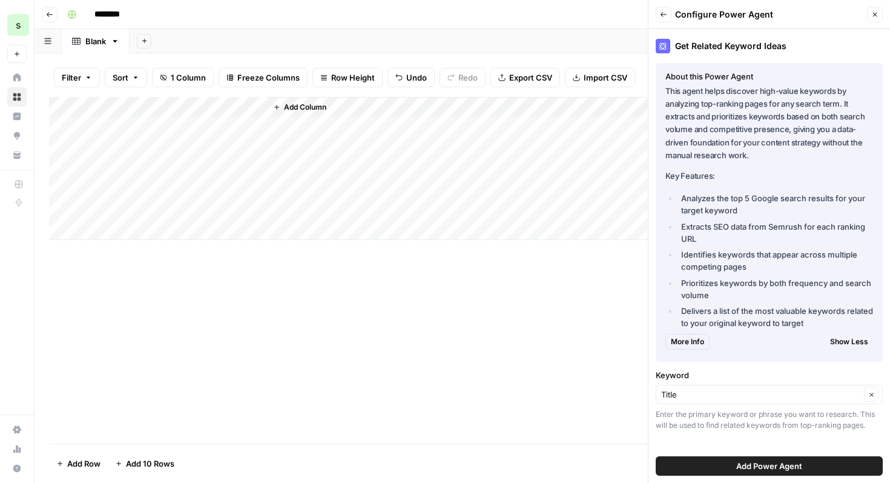
click at [773, 467] on span "Add Power Agent" at bounding box center [769, 466] width 66 height 12
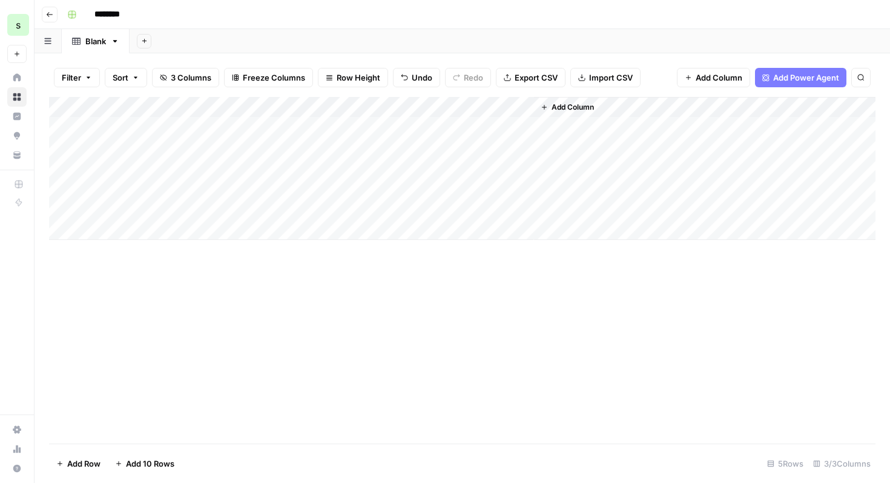
click at [572, 109] on span "Add Column" at bounding box center [573, 107] width 42 height 11
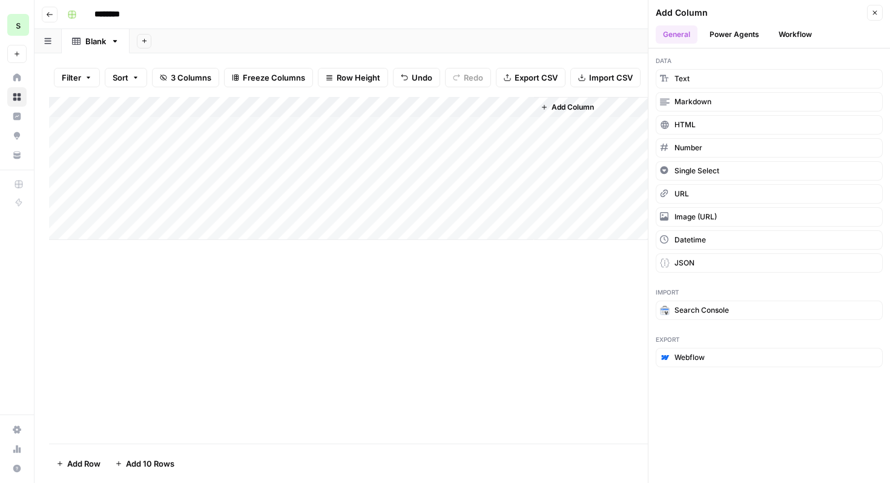
click at [752, 35] on button "Power Agents" at bounding box center [734, 34] width 64 height 18
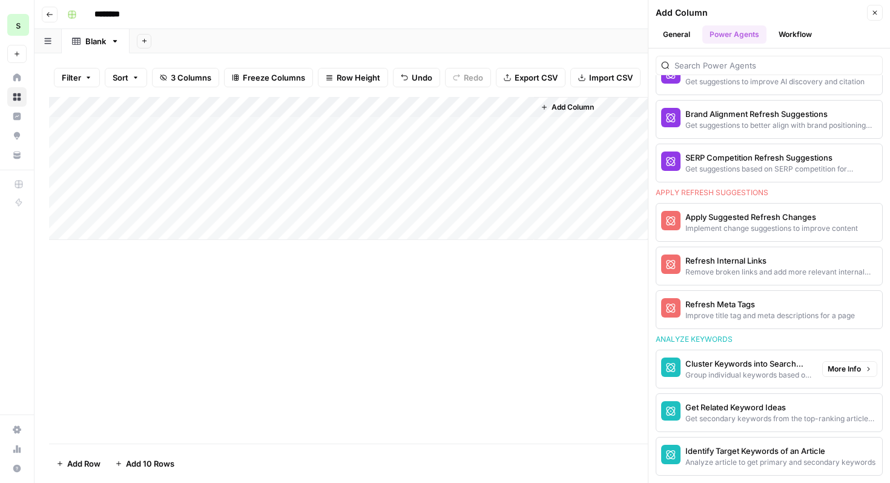
click at [783, 379] on div "Group individual keywords based on semantic similarity" at bounding box center [748, 374] width 127 height 11
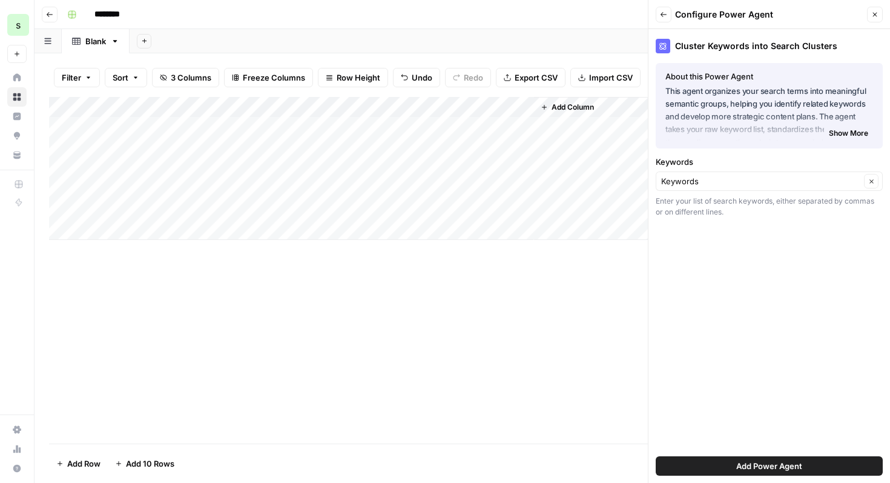
click at [851, 137] on span "Show More" at bounding box center [848, 133] width 39 height 11
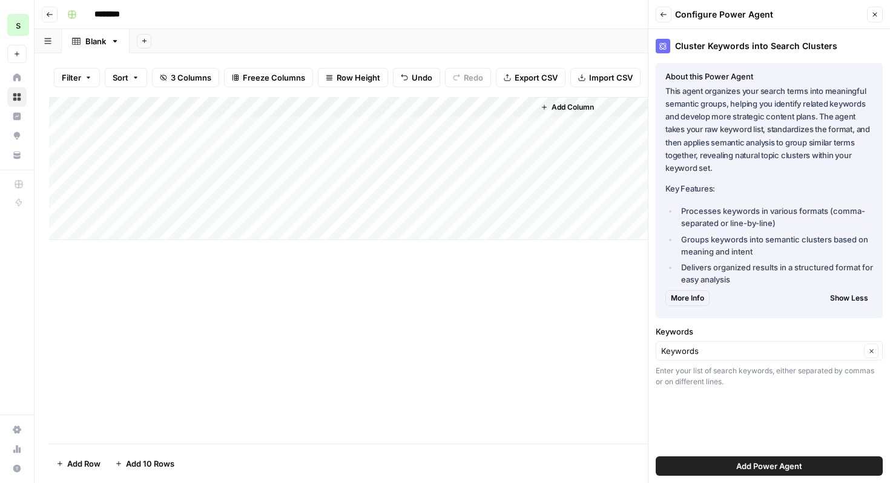
click at [811, 468] on button "Add Power Agent" at bounding box center [769, 465] width 227 height 19
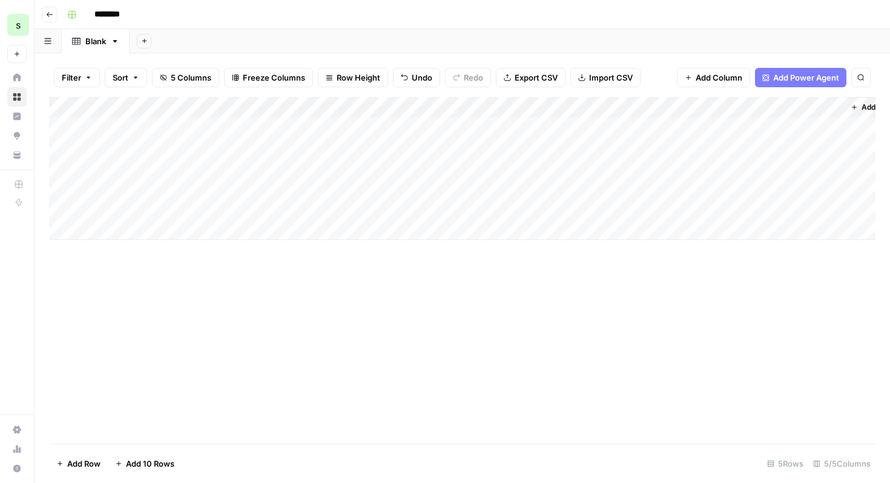
click at [857, 108] on icon "button" at bounding box center [854, 107] width 7 height 7
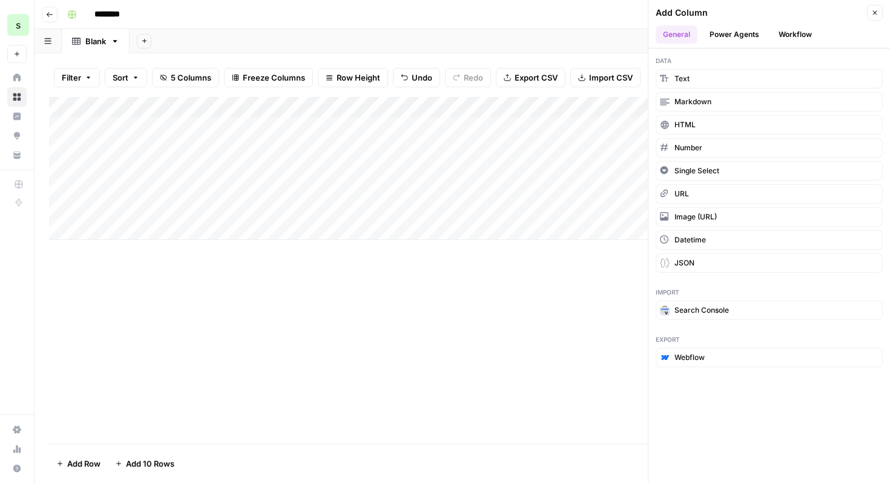
click at [873, 13] on icon "button" at bounding box center [874, 12] width 7 height 7
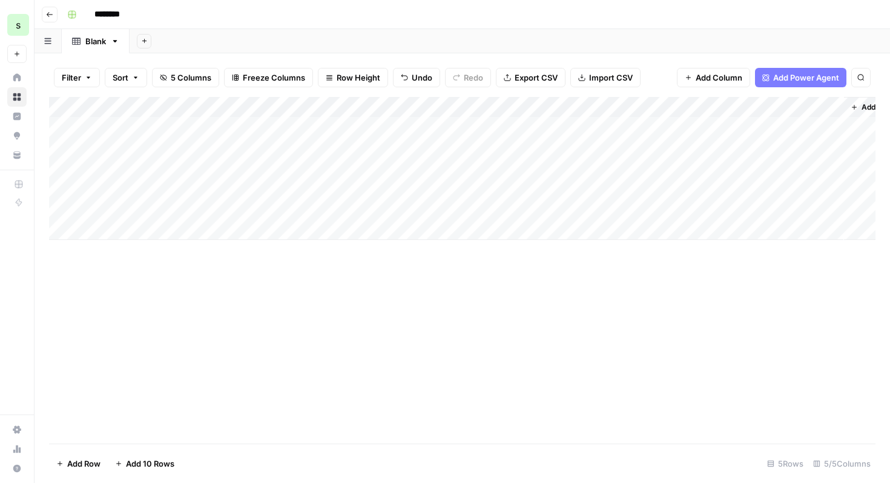
click at [793, 73] on span "Add Power Agent" at bounding box center [806, 77] width 66 height 12
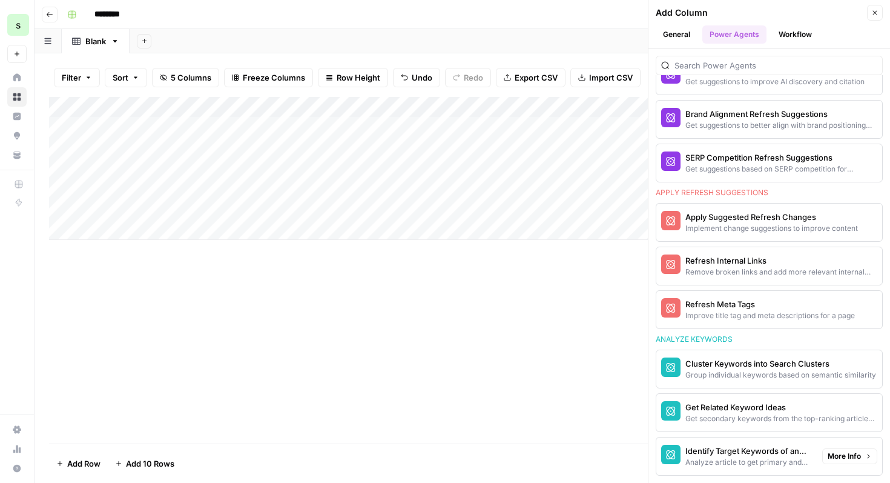
click at [539, 375] on div "Add Column" at bounding box center [462, 270] width 827 height 346
click at [880, 13] on button "Close" at bounding box center [875, 13] width 16 height 16
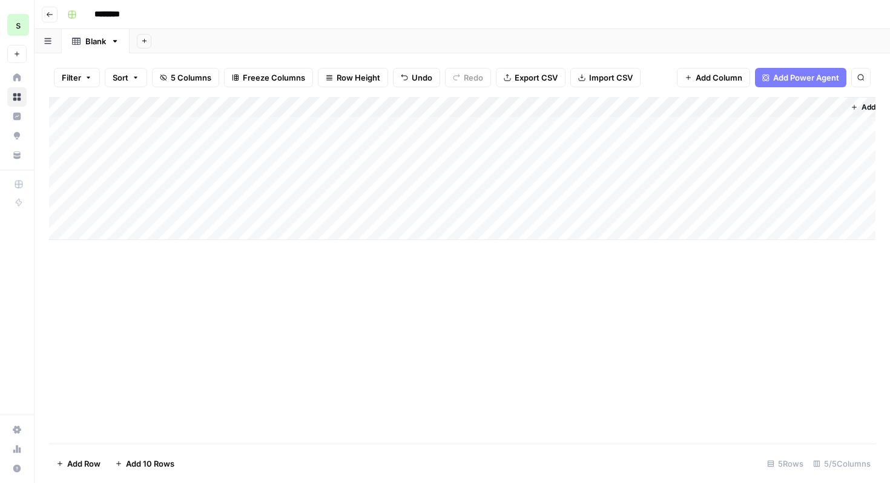
click at [118, 9] on input "********" at bounding box center [123, 14] width 68 height 19
click at [144, 11] on input "********" at bounding box center [123, 14] width 68 height 19
drag, startPoint x: 144, startPoint y: 12, endPoint x: 67, endPoint y: -2, distance: 78.1
click at [67, 0] on html "s saasgenie New Home Browse Insights Opportunities Your Data Recent Grids New G…" at bounding box center [445, 241] width 890 height 483
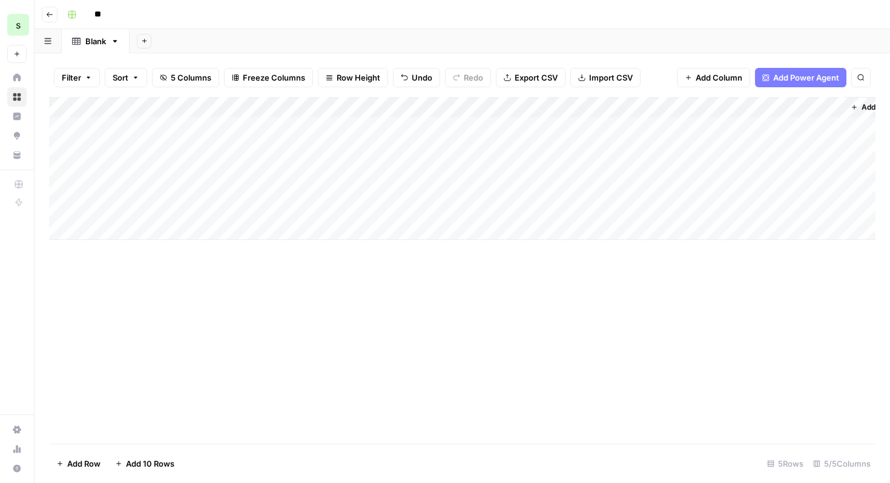
type input "*"
type input "**********"
click at [190, 48] on div "Add Sheet" at bounding box center [510, 41] width 761 height 24
